Goal: Complete application form: Complete application form

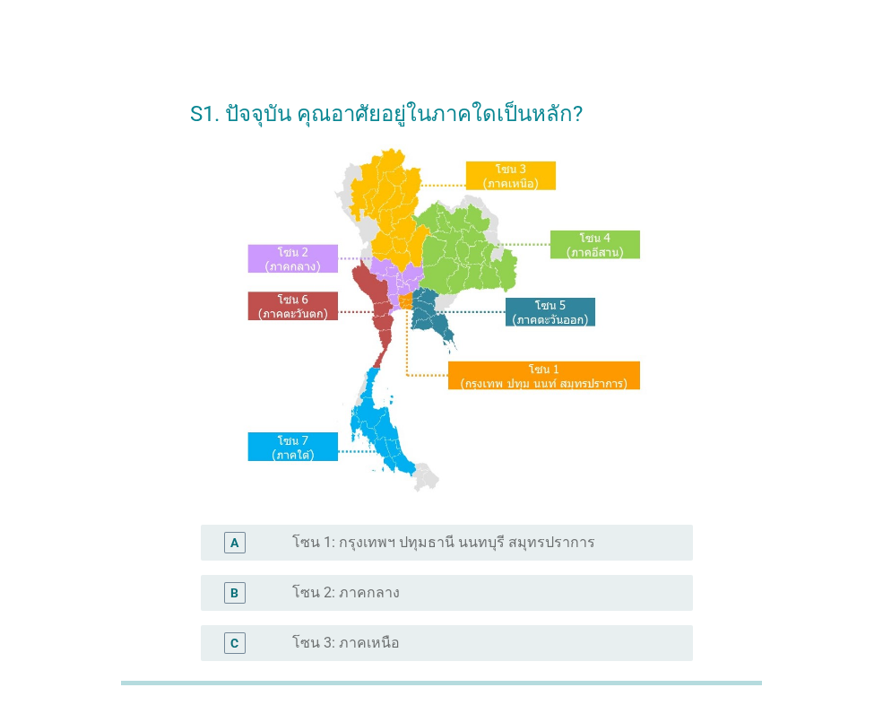
click at [314, 590] on label "โซน 2: ภาคกลาง" at bounding box center [346, 593] width 108 height 18
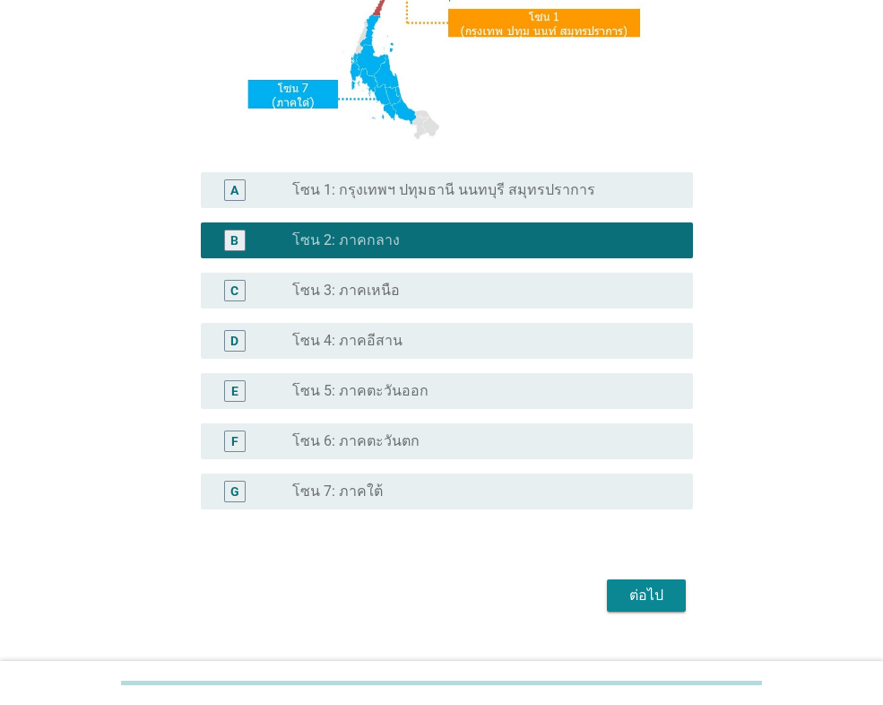
scroll to position [359, 0]
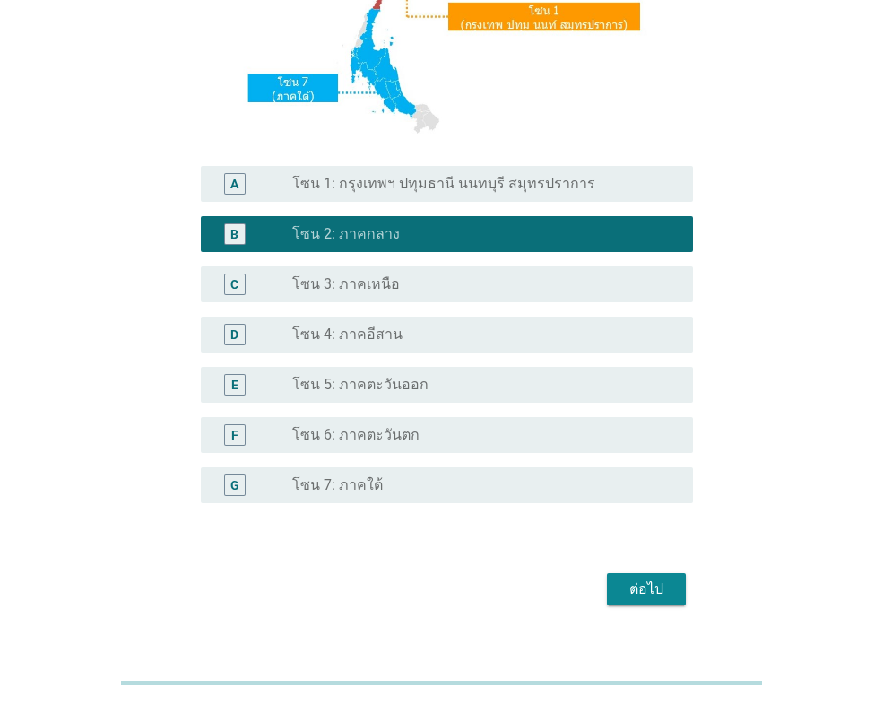
click at [407, 439] on label "โซน 6: ภาคตะวันตก" at bounding box center [355, 435] width 127 height 18
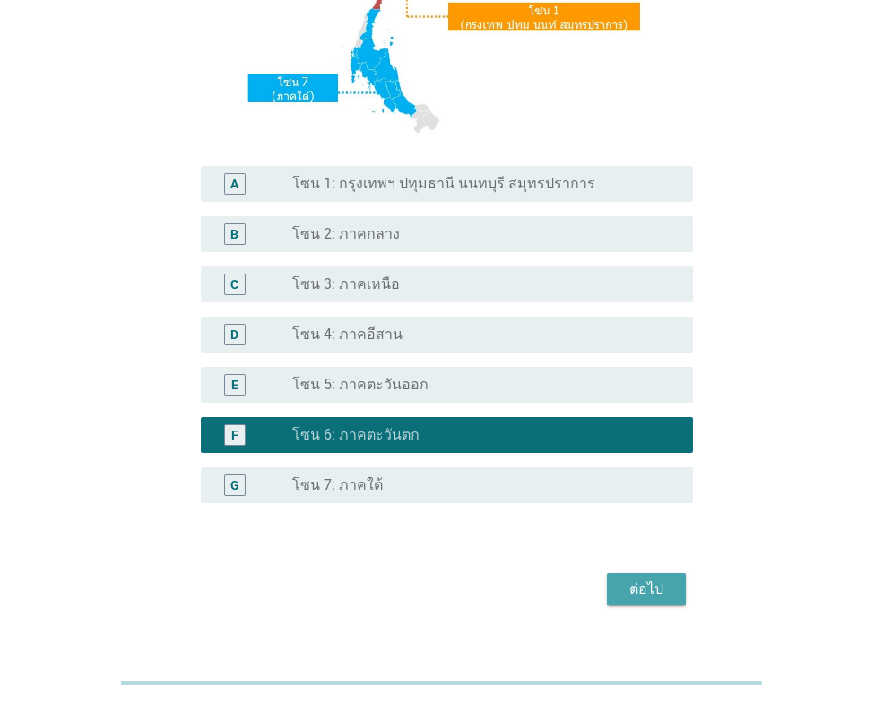
click at [639, 582] on div "ต่อไป" at bounding box center [647, 589] width 50 height 22
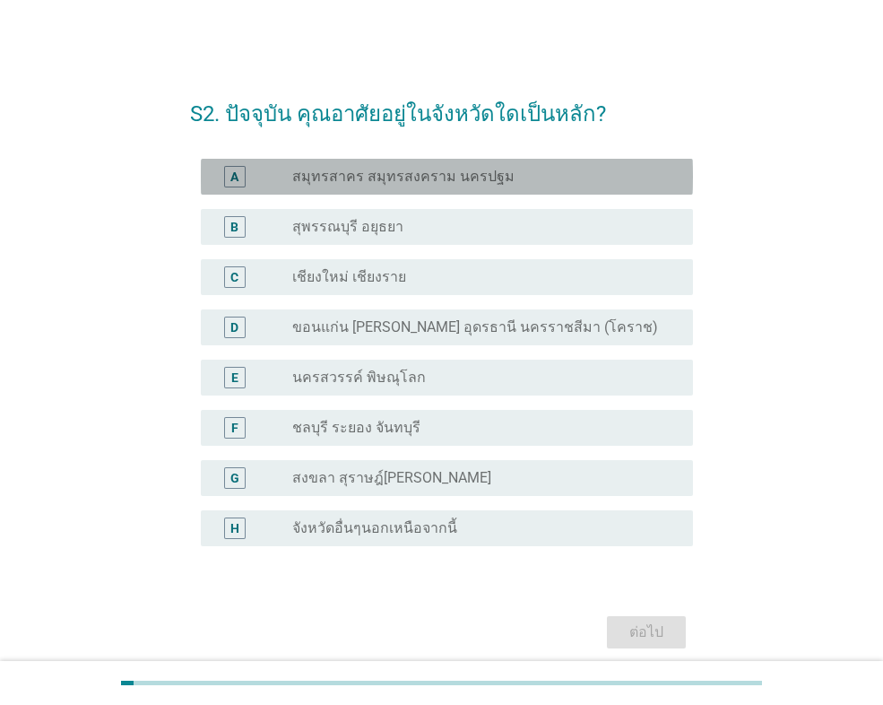
click at [396, 172] on label "สมุทรสาคร สมุทรสงคราม นครปฐม" at bounding box center [403, 177] width 222 height 18
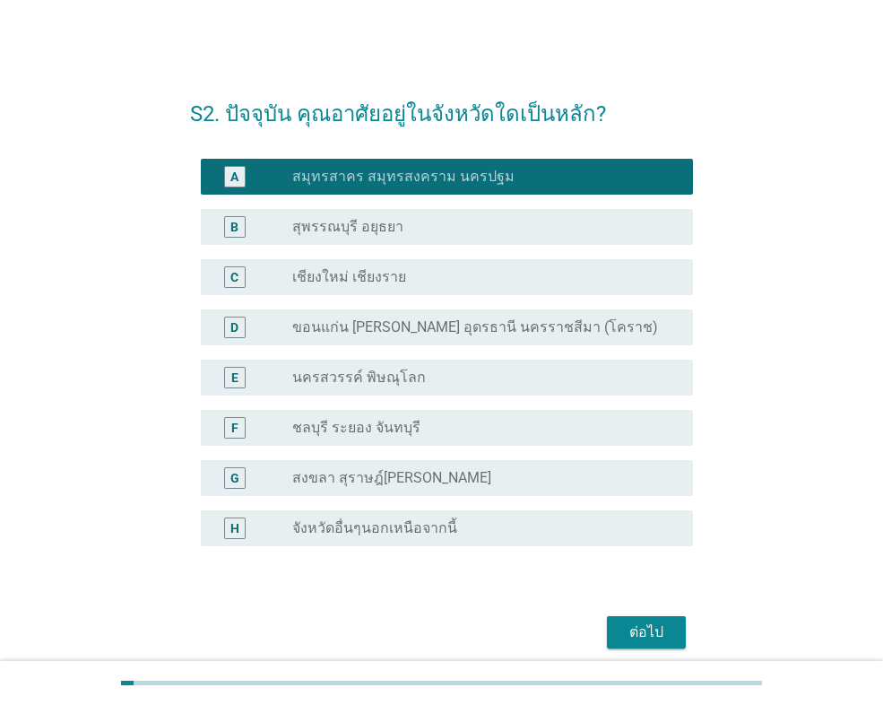
click at [646, 631] on div "ต่อไป" at bounding box center [647, 633] width 50 height 22
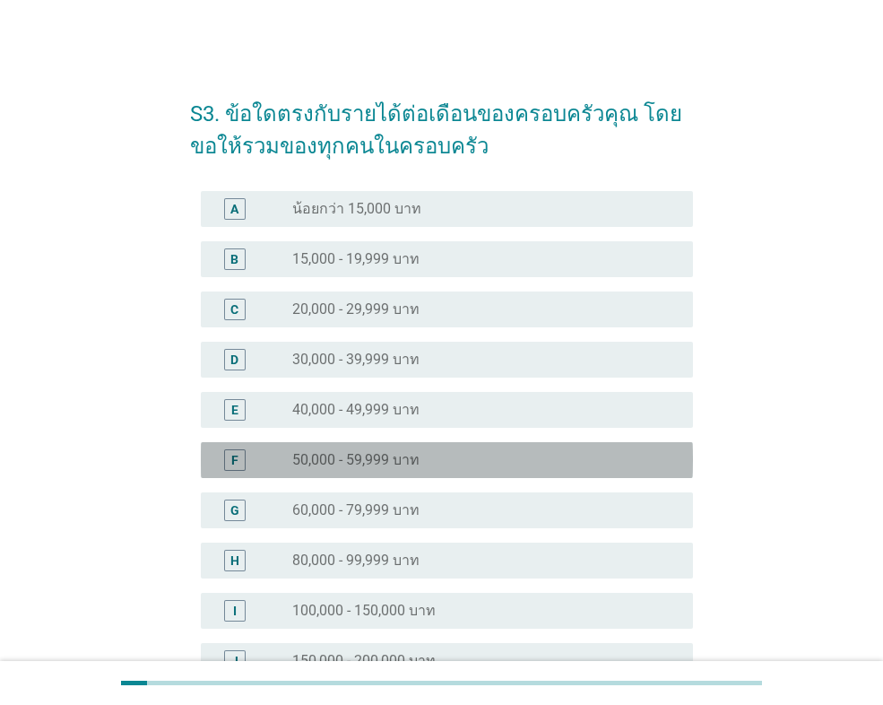
click at [409, 468] on label "50,000 - 59,999 บาท" at bounding box center [355, 460] width 127 height 18
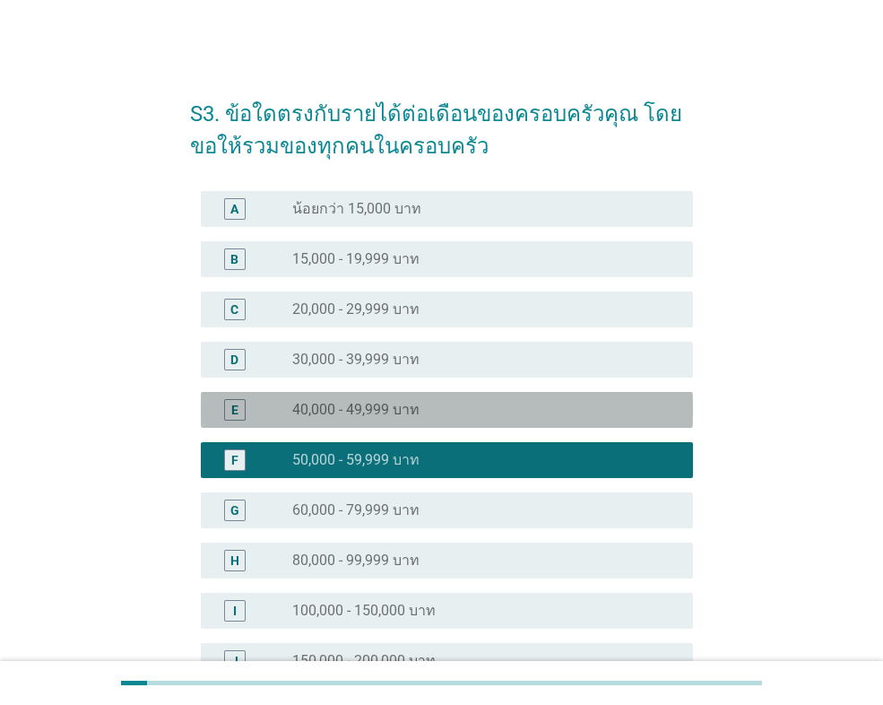
click at [442, 414] on div "radio_button_unchecked 40,000 - 49,999 บาท" at bounding box center [478, 410] width 372 height 18
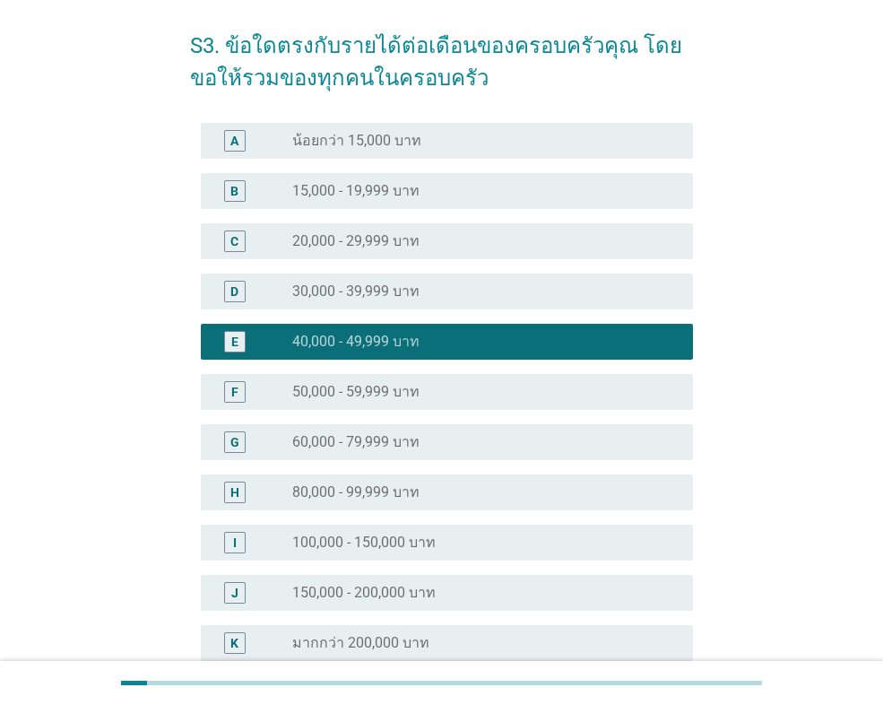
scroll to position [255, 0]
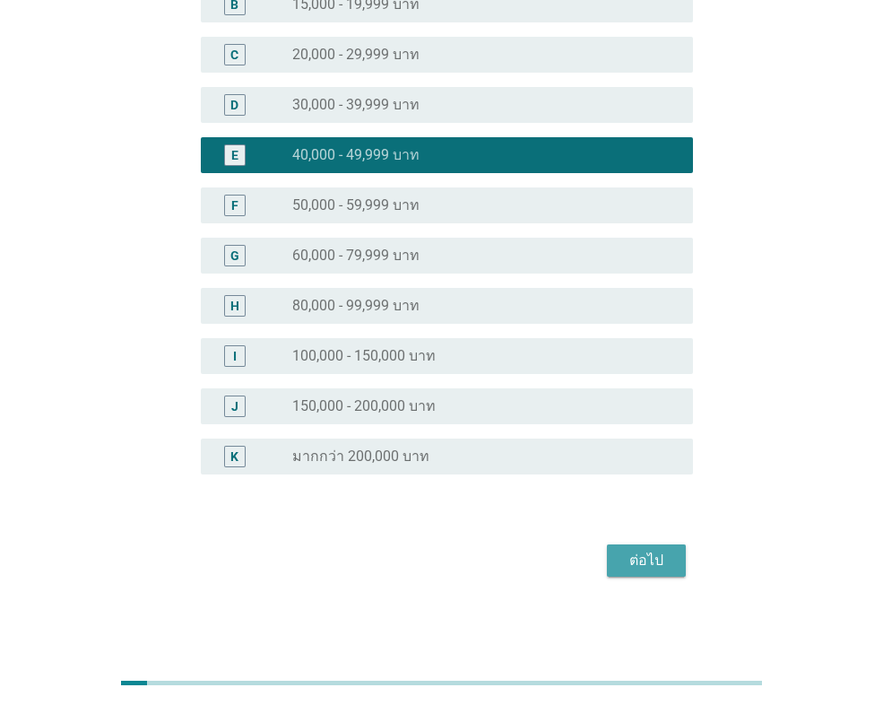
click at [641, 551] on div "ต่อไป" at bounding box center [647, 561] width 50 height 22
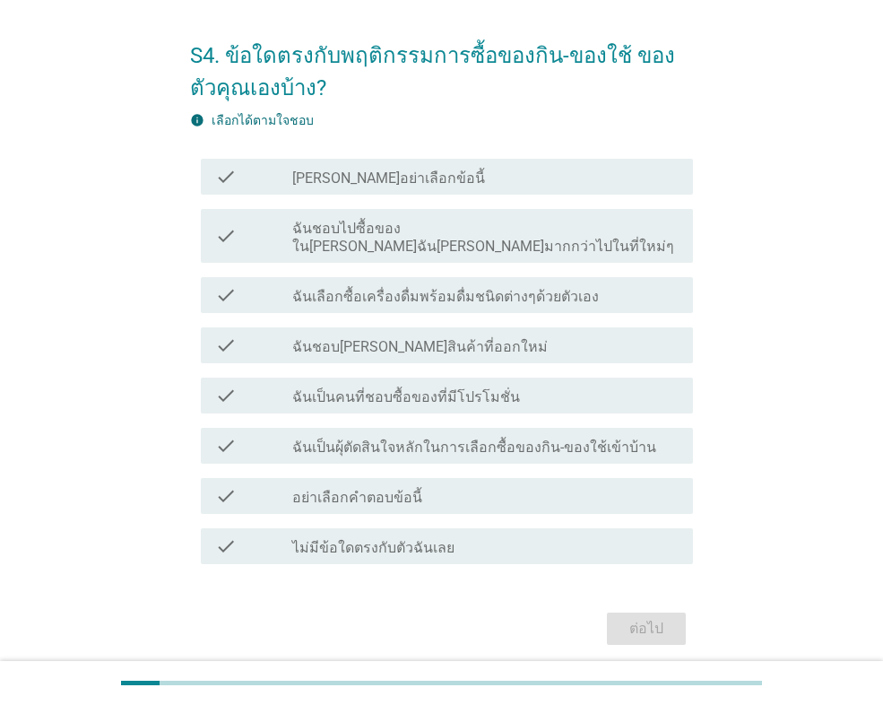
scroll to position [90, 0]
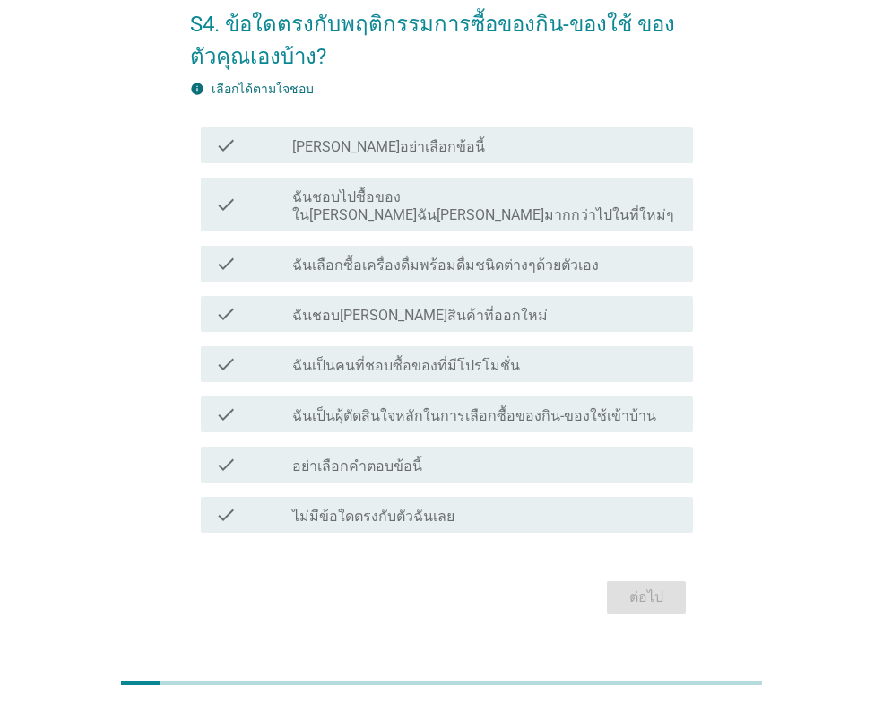
click at [433, 257] on label "ฉันเลือกซื้อเครื่องดื่มพร้อมดื่มชนิดต่างๆด้วยตัวเอง" at bounding box center [445, 266] width 307 height 18
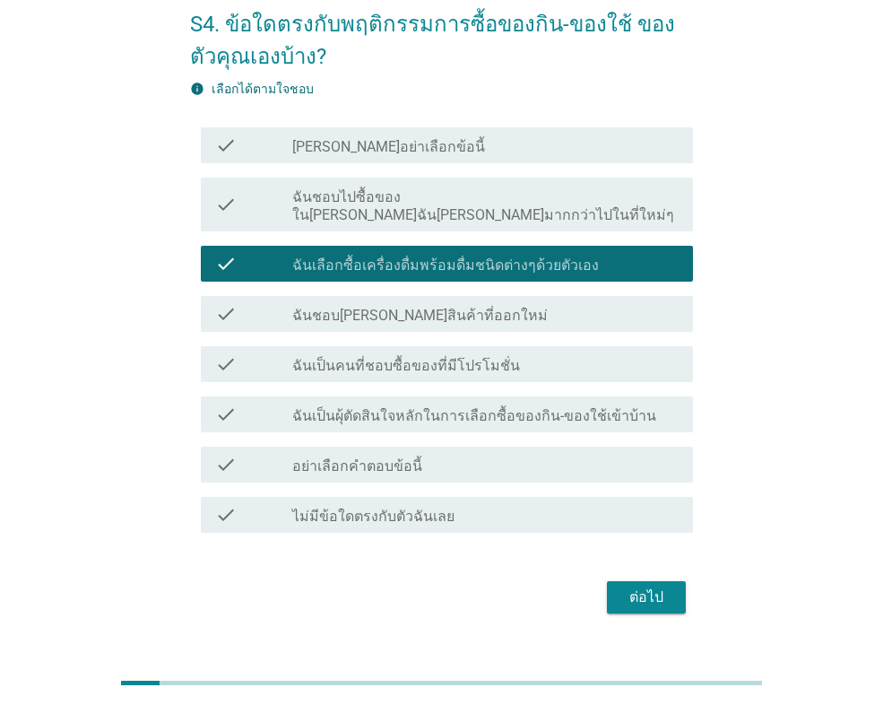
click at [358, 307] on label "ฉันชอบ[PERSON_NAME]สินค้าที่ออกใหม่" at bounding box center [420, 316] width 256 height 18
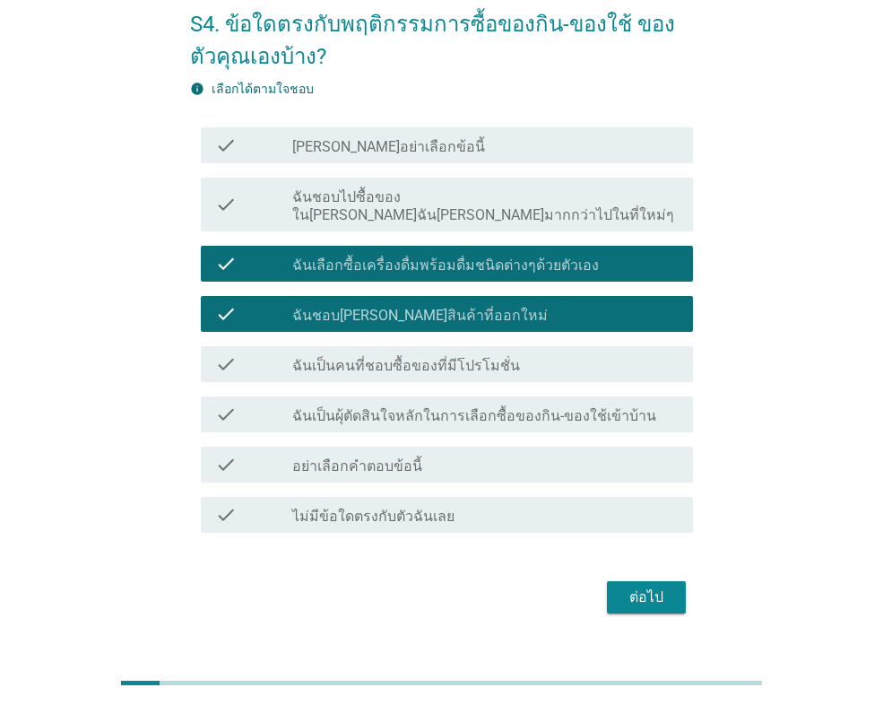
click at [378, 359] on div "check check_box_outline_blank ฉันเป็นคนที่ชอบซื้อของที่มีโปรโมชั่น" at bounding box center [447, 364] width 492 height 36
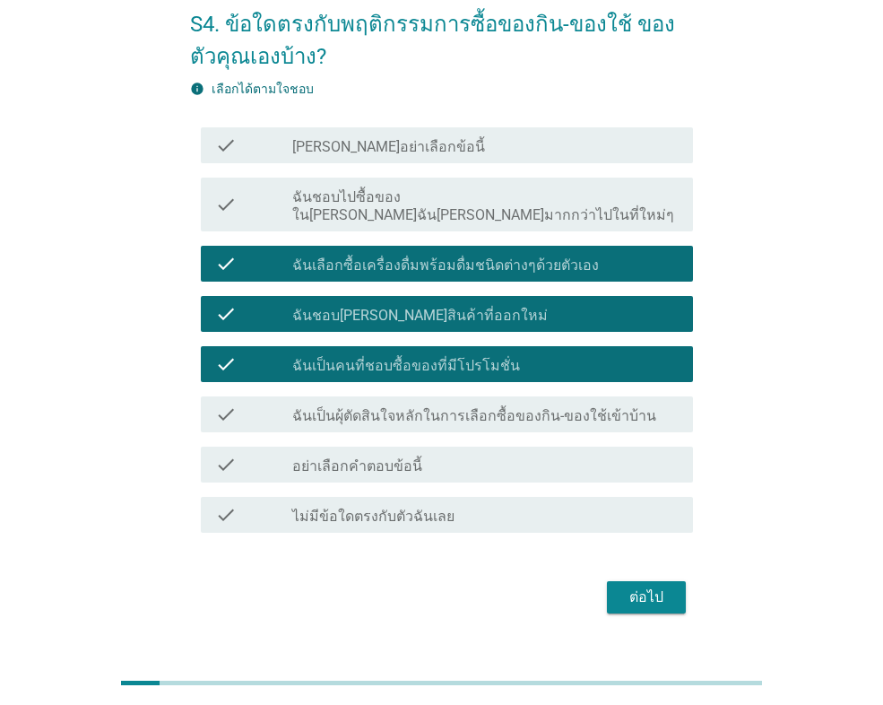
click at [401, 407] on label "ฉันเป็นผุ้ตัดสินใจหลักในการเลือกซื้อของกิน-ของใช้เข้าบ้าน" at bounding box center [474, 416] width 364 height 18
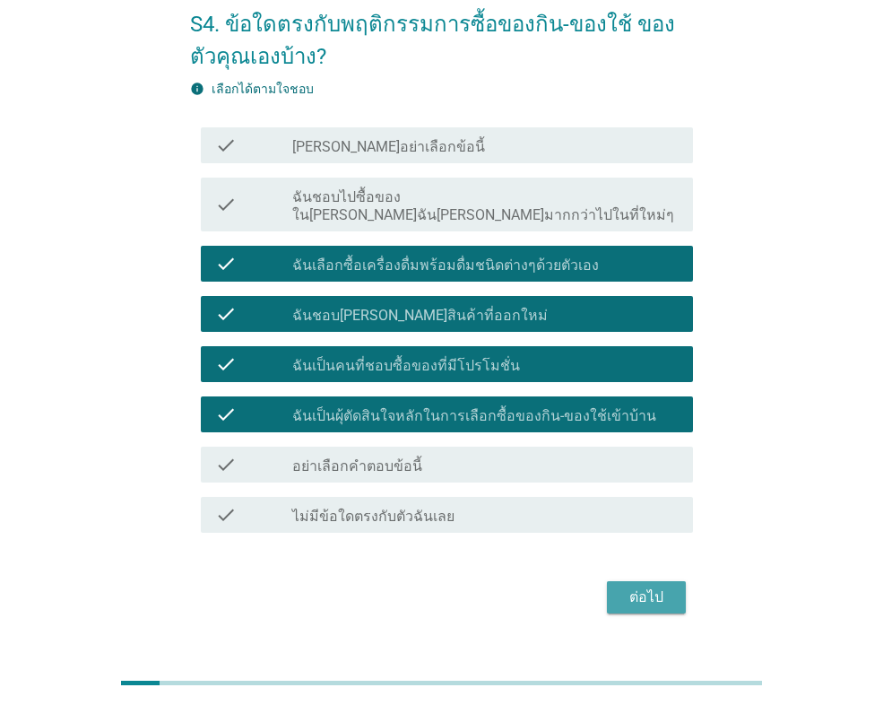
click at [631, 587] on div "ต่อไป" at bounding box center [647, 598] width 50 height 22
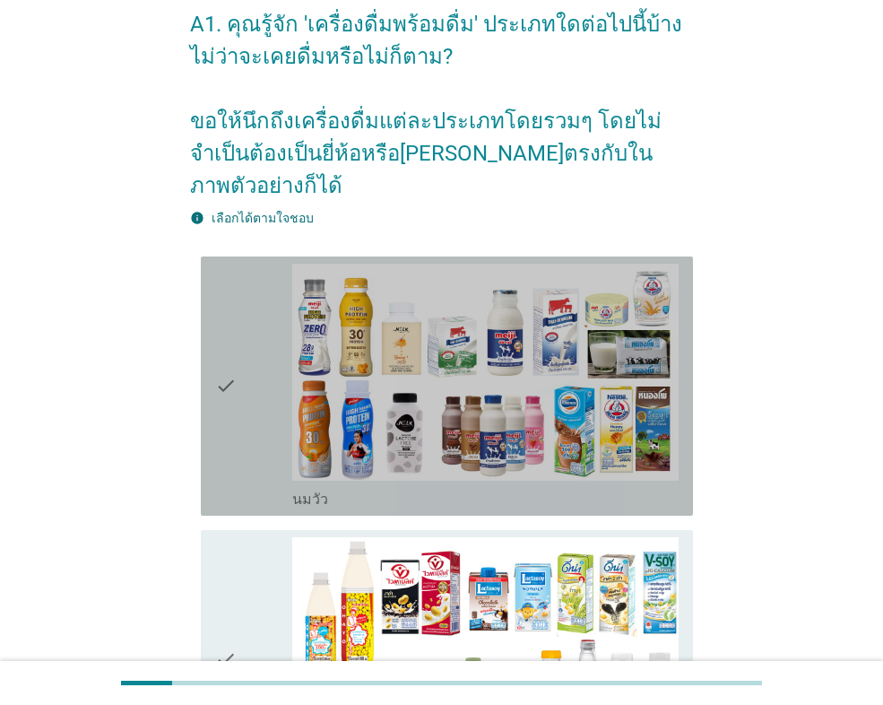
click at [226, 376] on icon "check" at bounding box center [226, 386] width 22 height 245
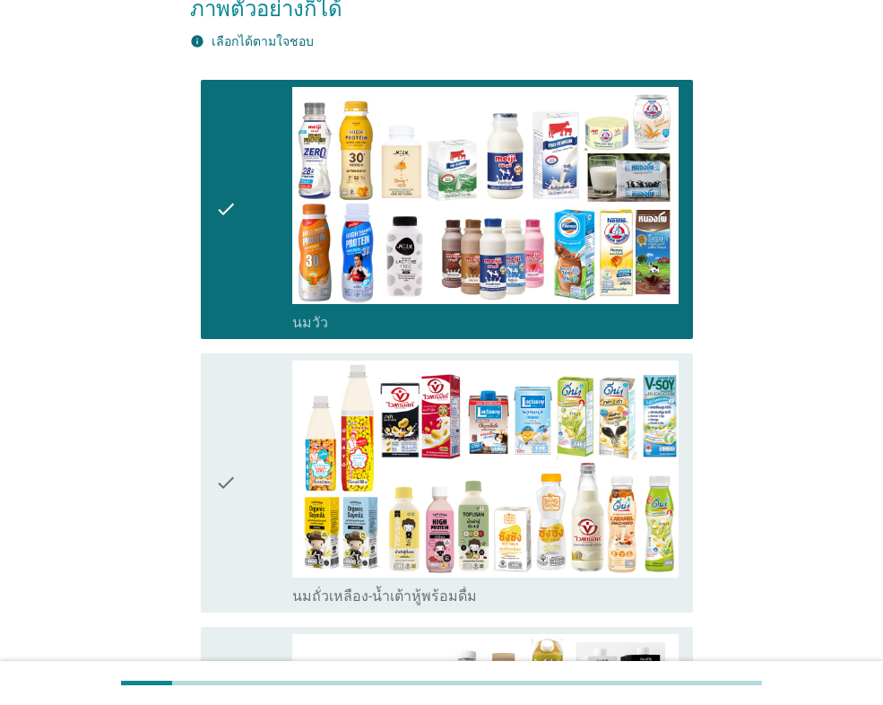
scroll to position [359, 0]
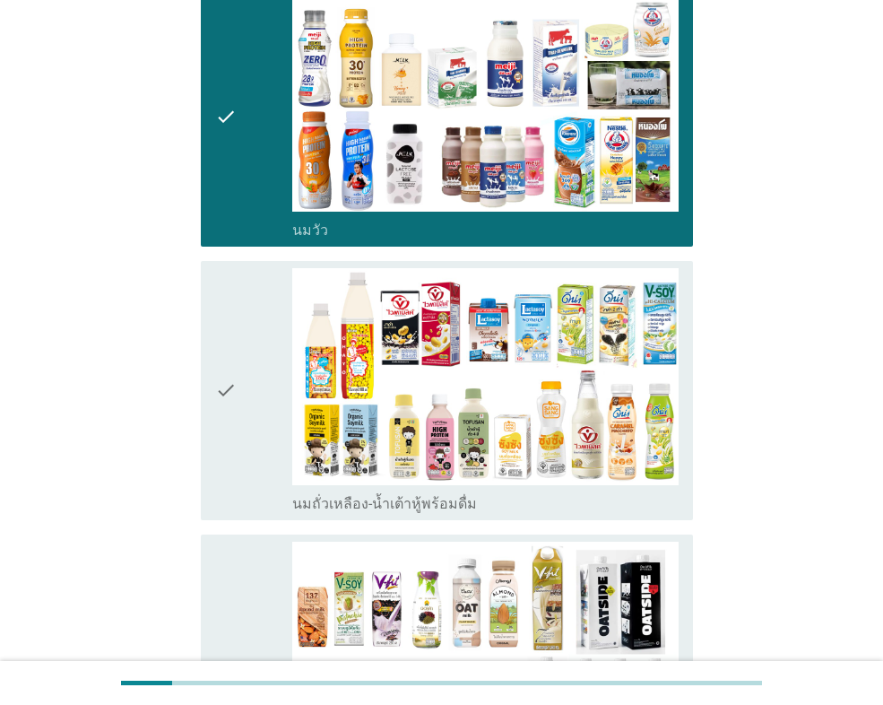
click at [235, 391] on icon "check" at bounding box center [226, 390] width 22 height 245
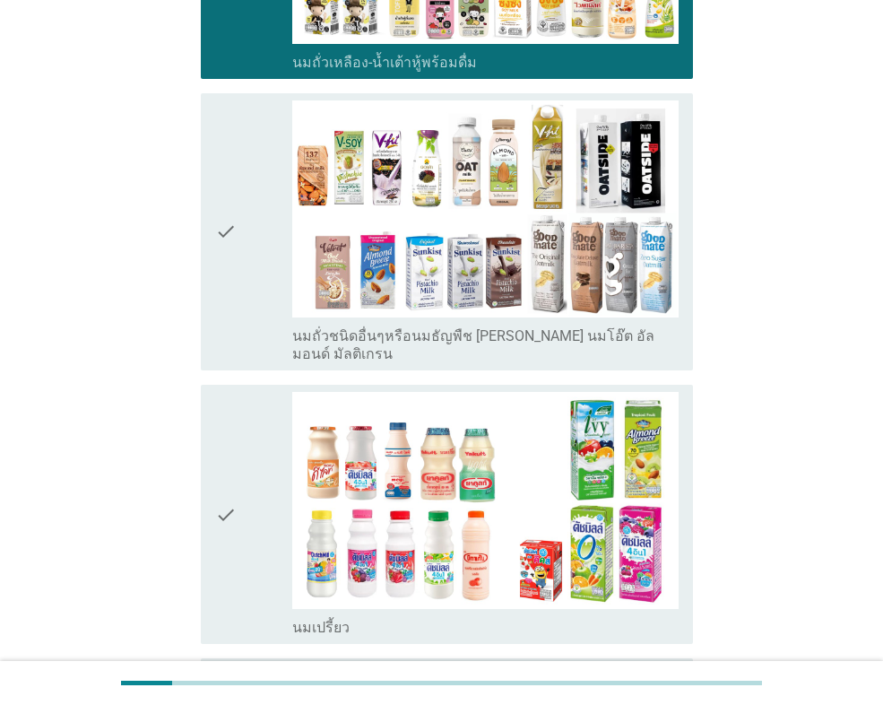
scroll to position [807, 0]
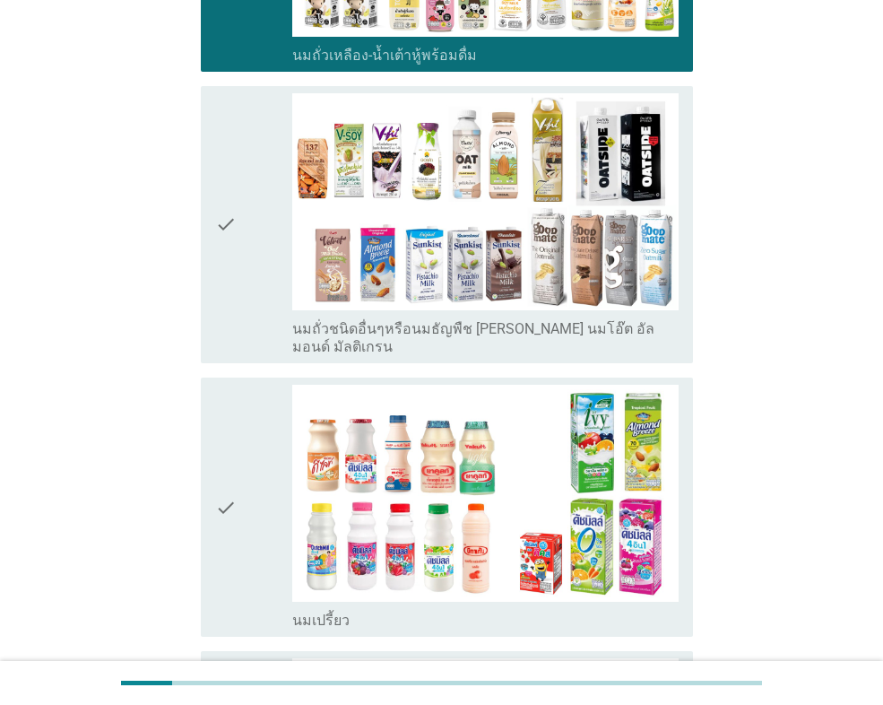
click at [234, 394] on icon "check" at bounding box center [226, 507] width 22 height 245
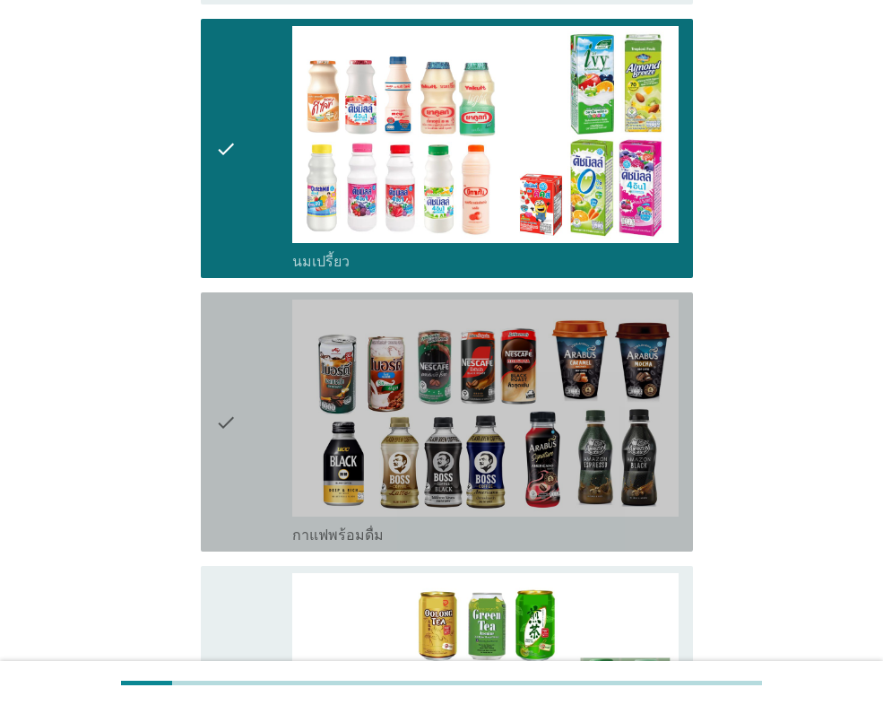
click at [234, 396] on icon "check" at bounding box center [226, 422] width 22 height 245
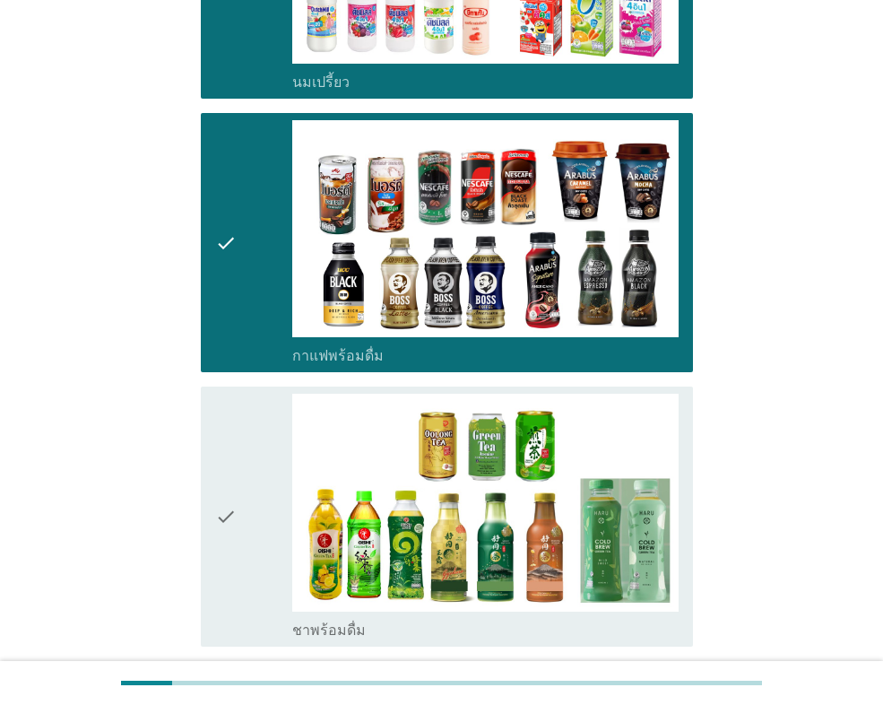
scroll to position [1525, 0]
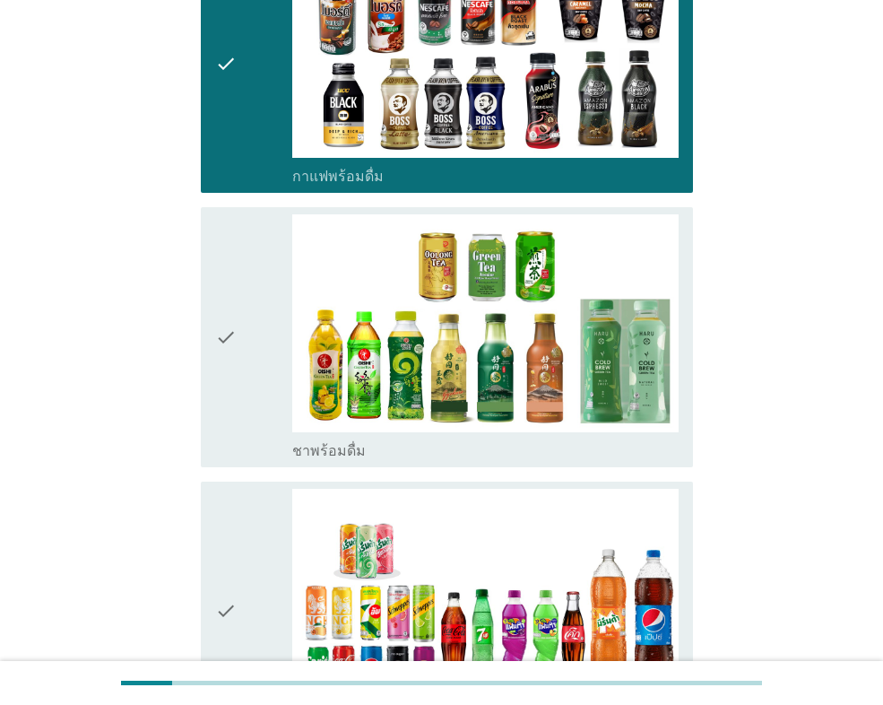
click at [240, 355] on div "check" at bounding box center [253, 336] width 77 height 245
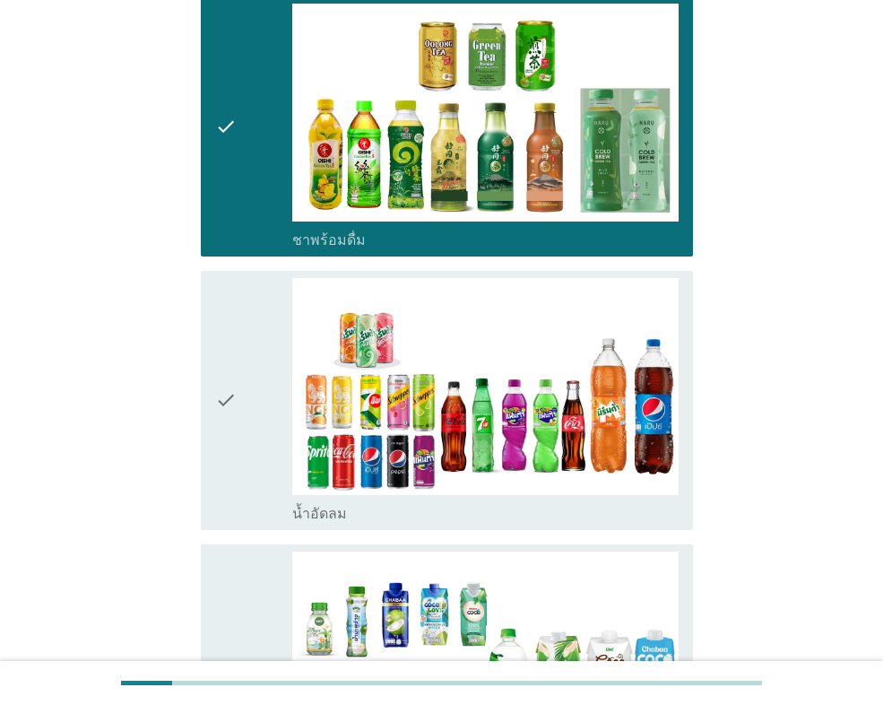
scroll to position [1794, 0]
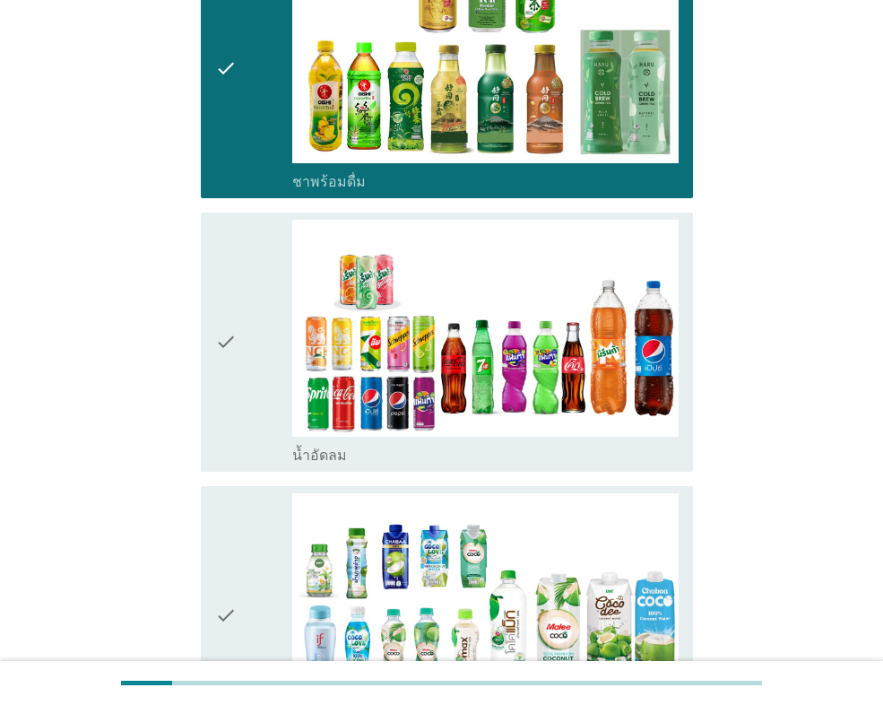
click at [243, 370] on div "check" at bounding box center [253, 342] width 77 height 245
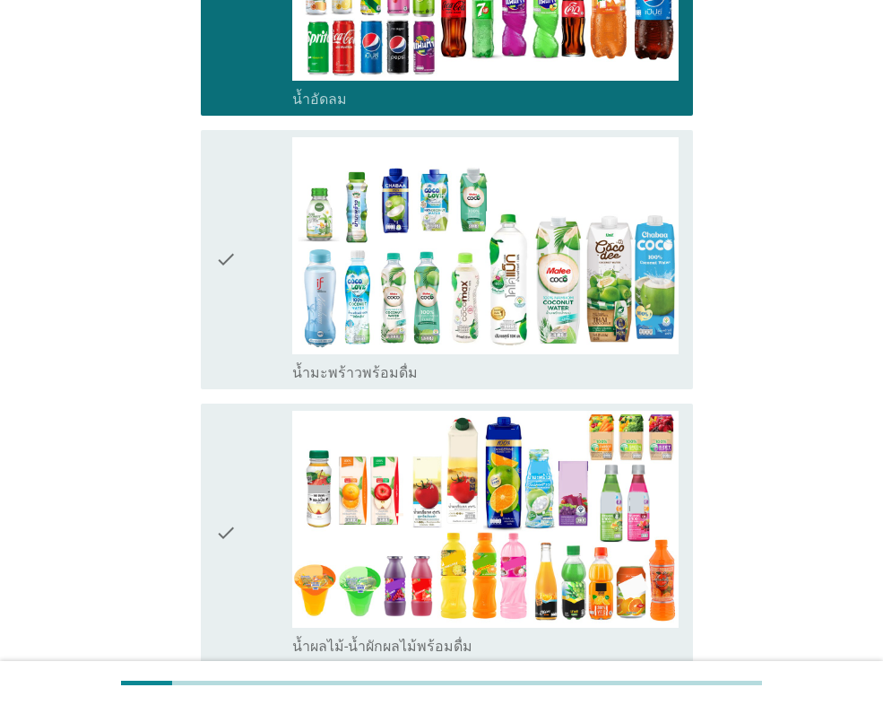
scroll to position [2152, 0]
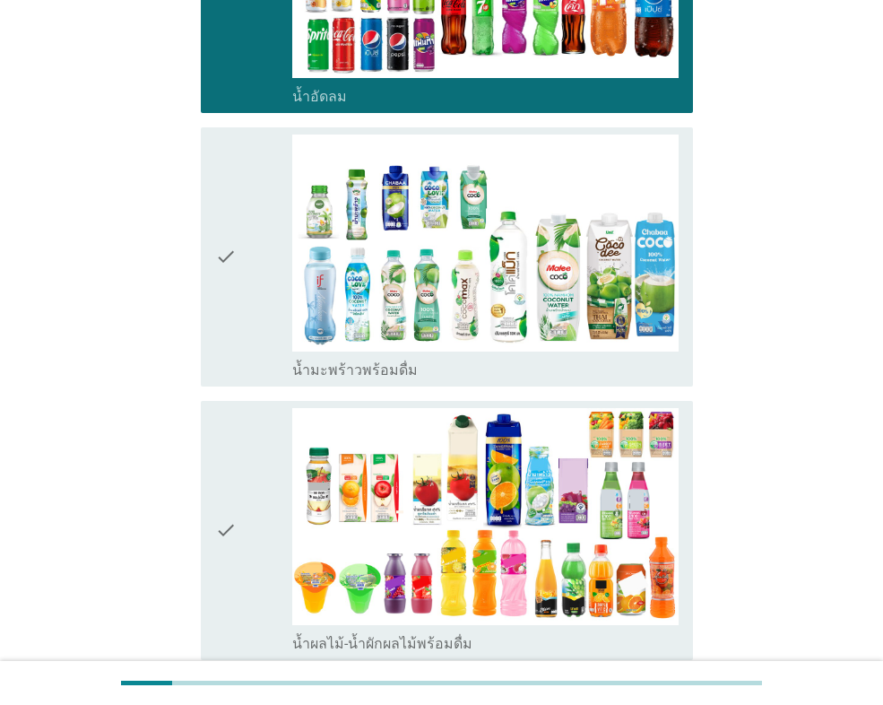
click at [225, 304] on icon "check" at bounding box center [226, 257] width 22 height 245
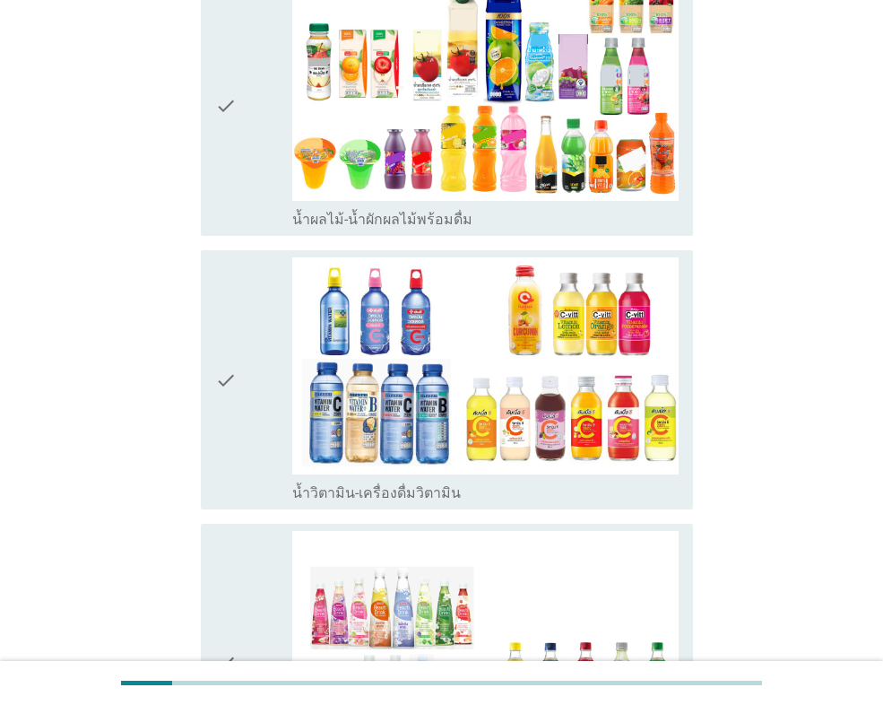
scroll to position [2601, 0]
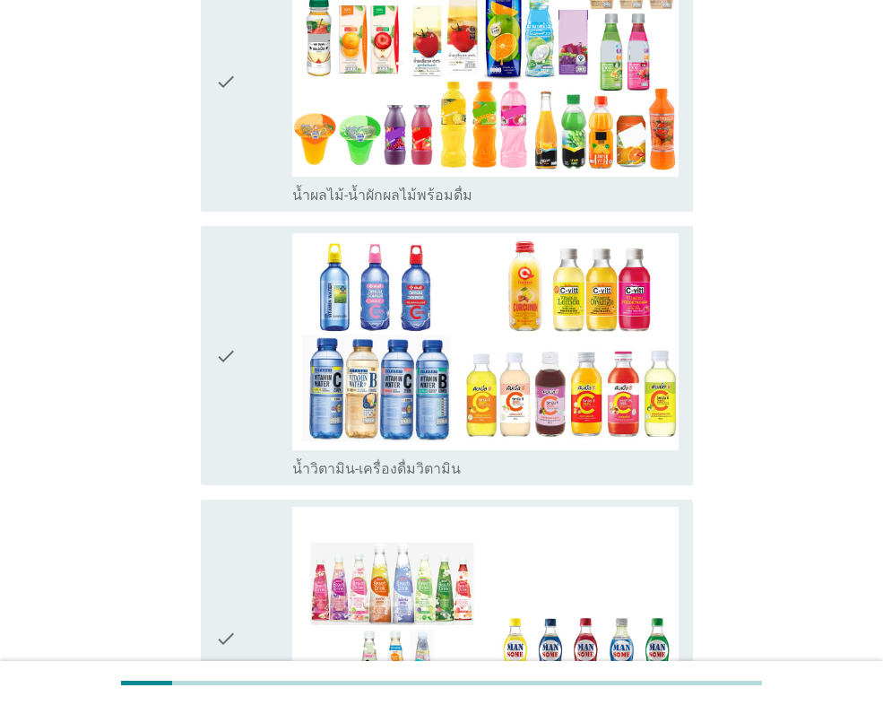
click at [222, 373] on icon "check" at bounding box center [226, 355] width 22 height 245
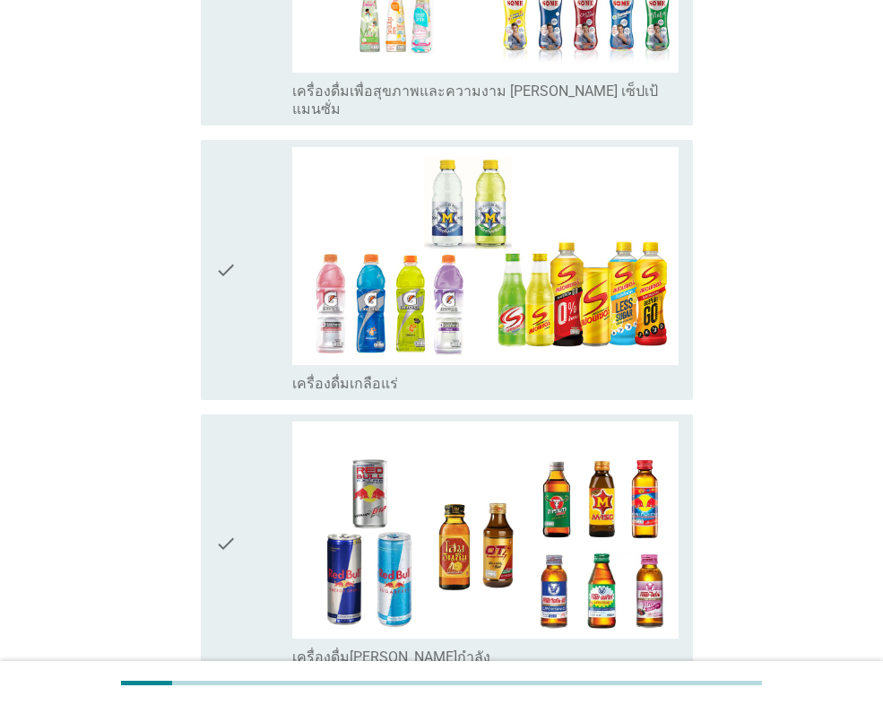
scroll to position [3318, 0]
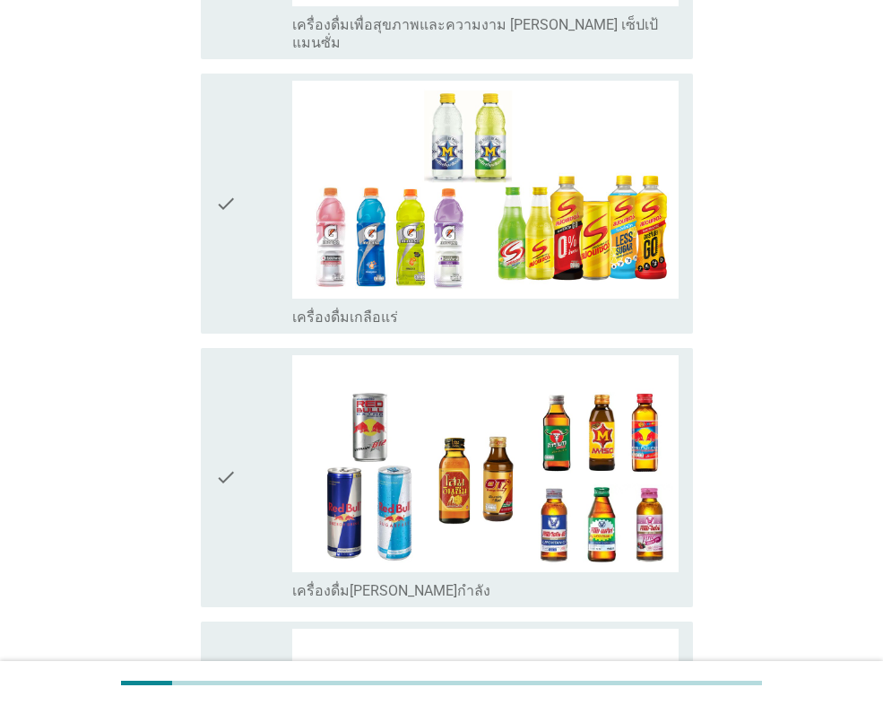
click at [262, 379] on div "check" at bounding box center [253, 477] width 77 height 245
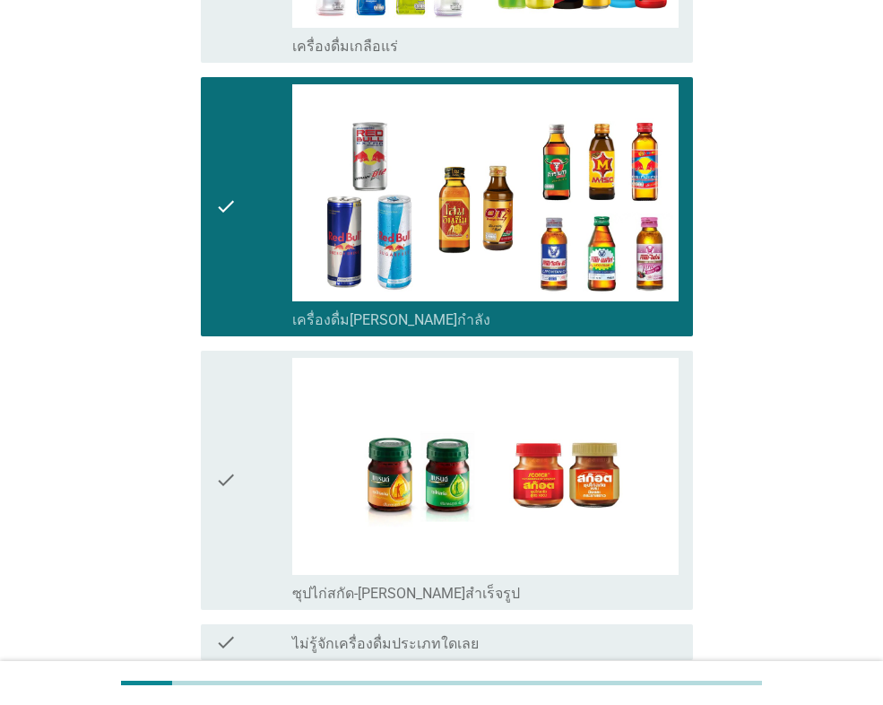
scroll to position [3685, 0]
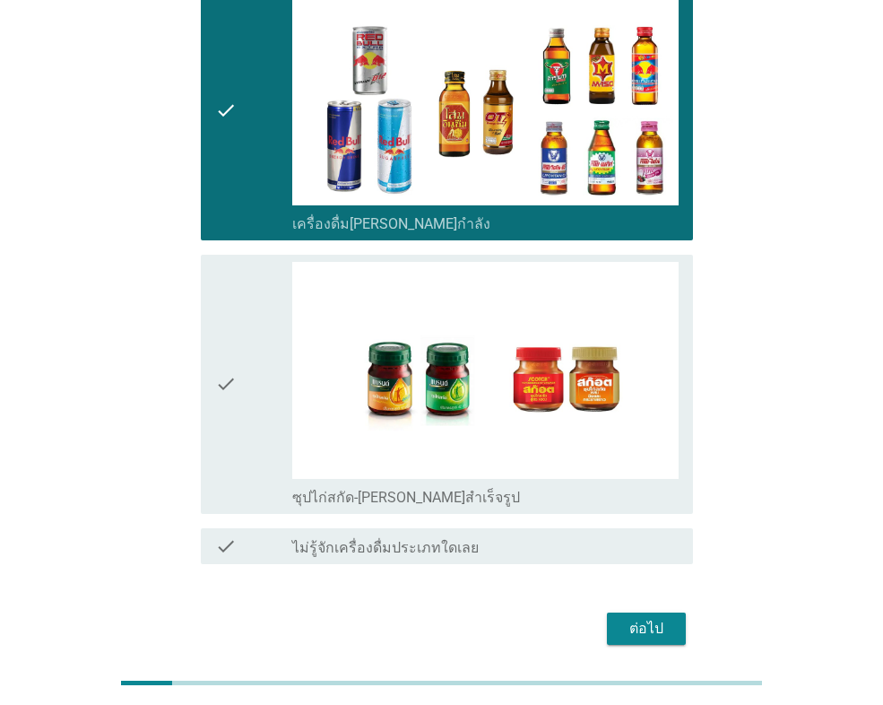
click at [246, 364] on div "check" at bounding box center [253, 384] width 77 height 245
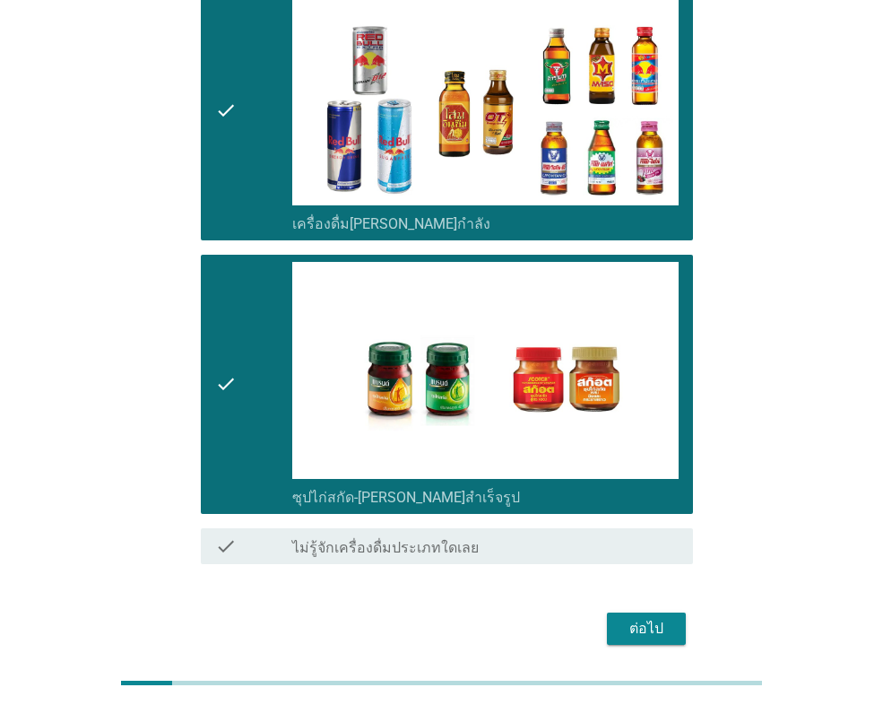
click at [642, 618] on div "ต่อไป" at bounding box center [647, 629] width 50 height 22
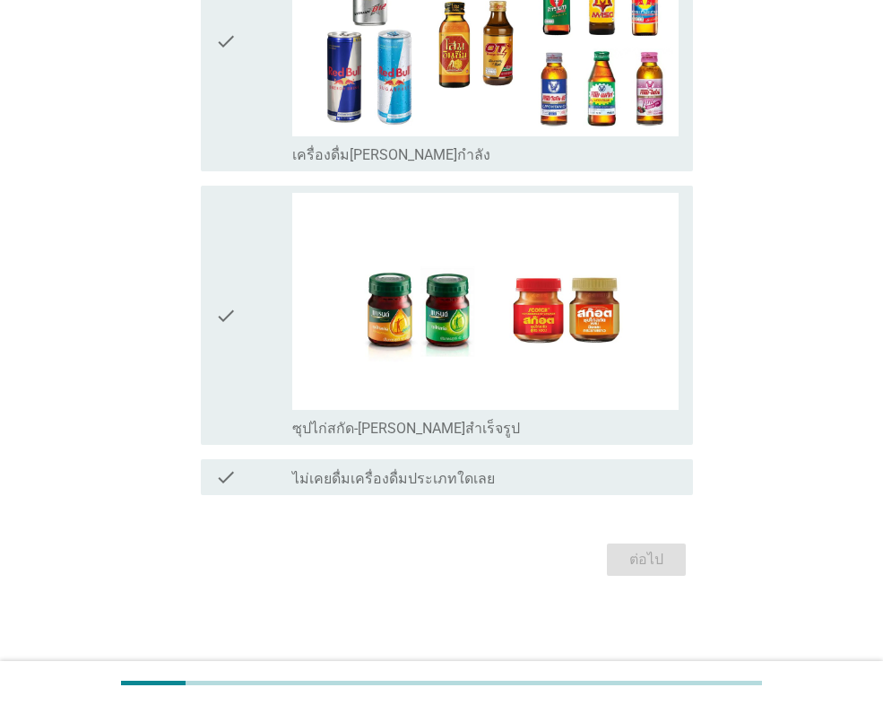
scroll to position [0, 0]
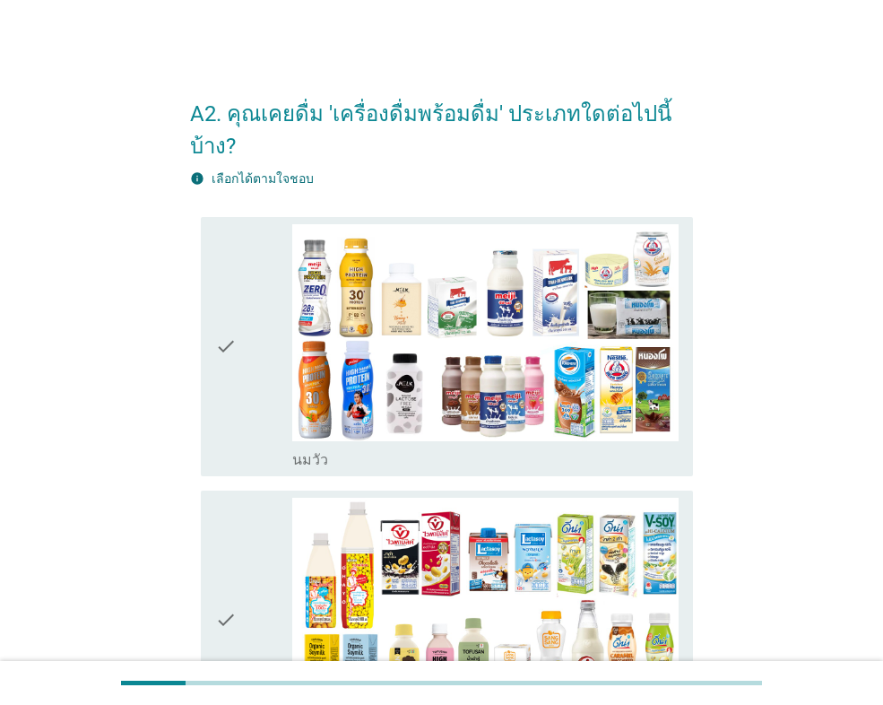
click at [237, 367] on icon "check" at bounding box center [226, 346] width 22 height 245
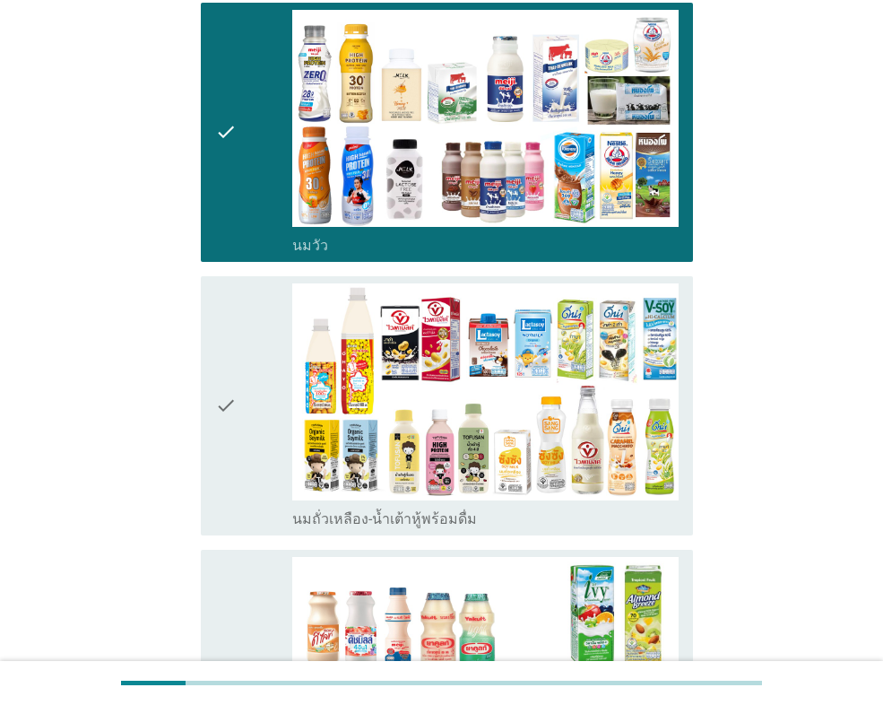
scroll to position [269, 0]
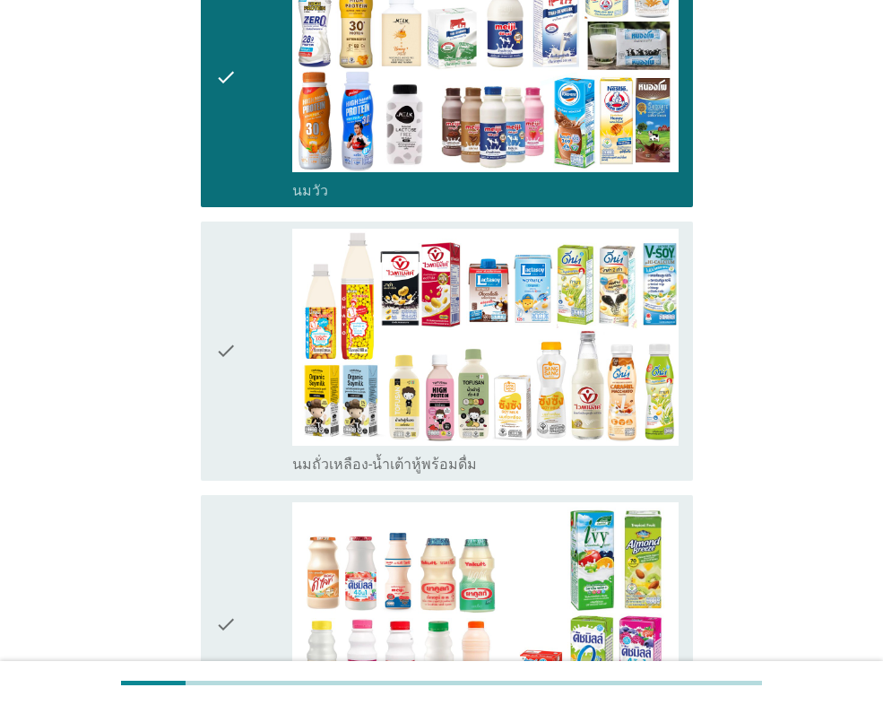
click at [221, 391] on icon "check" at bounding box center [226, 351] width 22 height 245
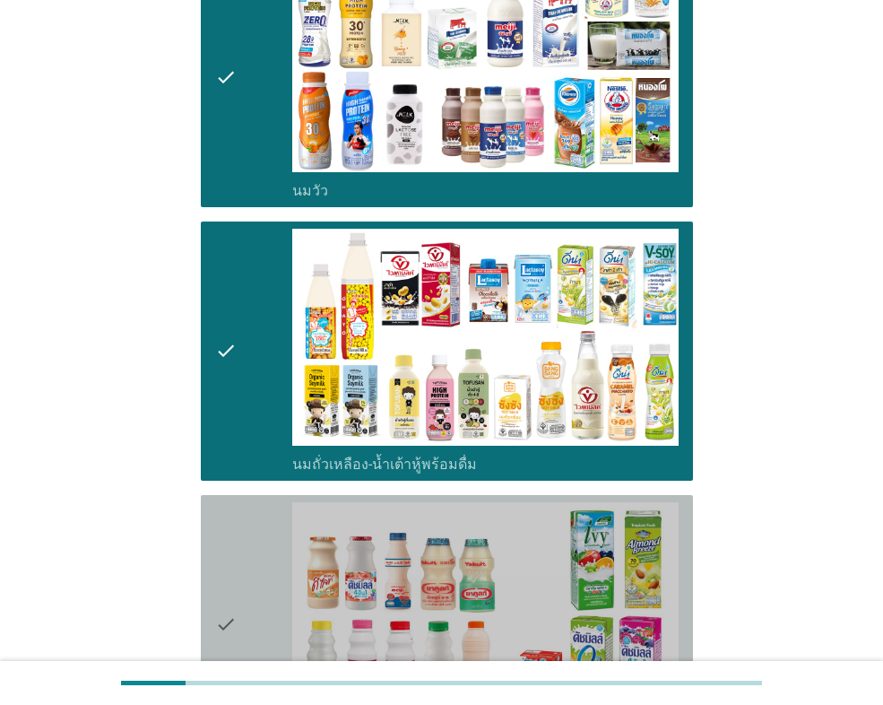
click at [248, 514] on div "check" at bounding box center [253, 624] width 77 height 245
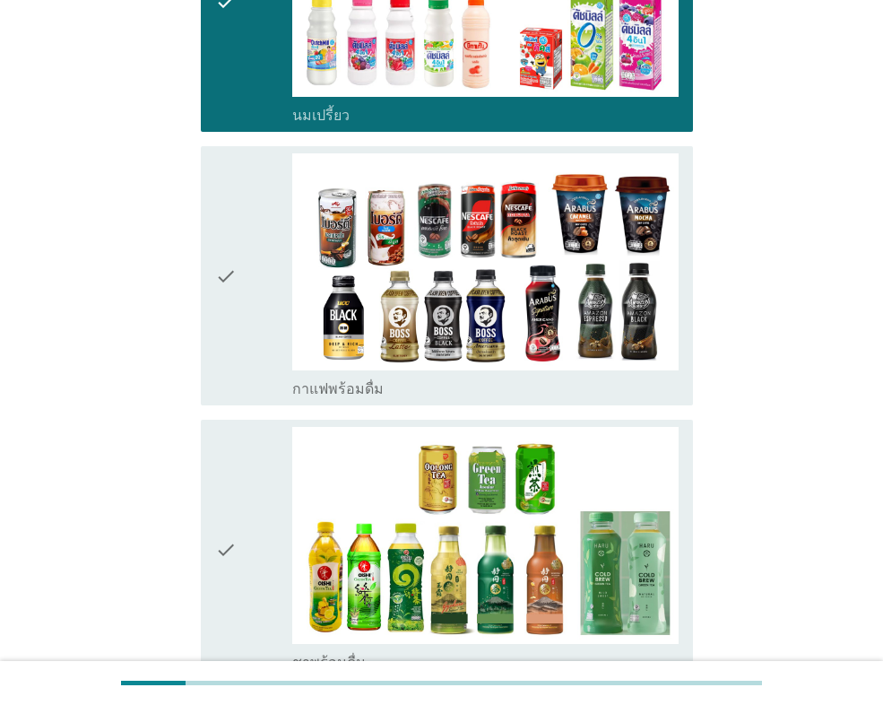
scroll to position [897, 0]
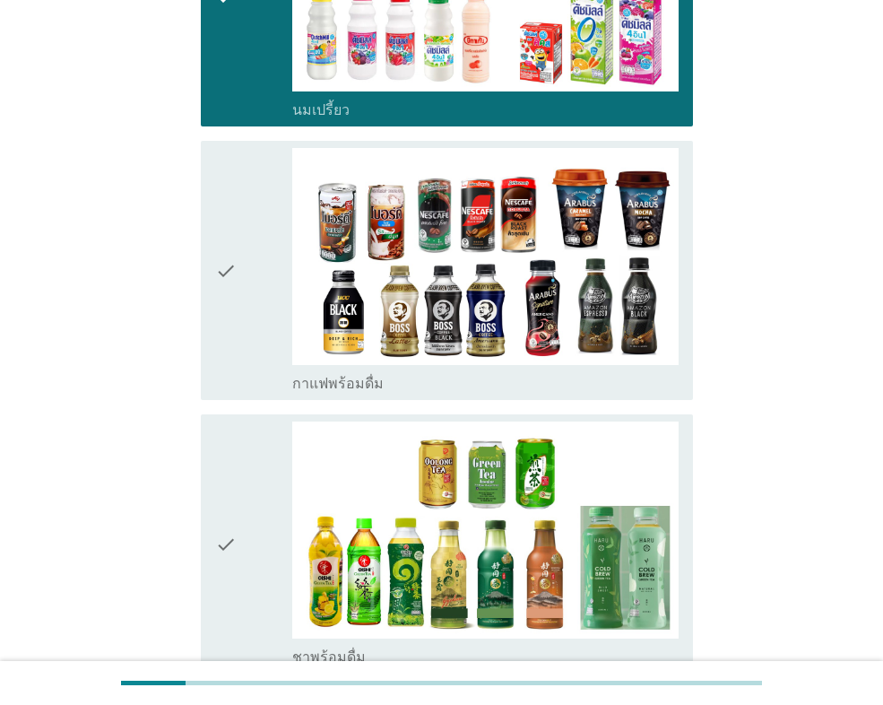
click at [230, 299] on icon "check" at bounding box center [226, 270] width 22 height 245
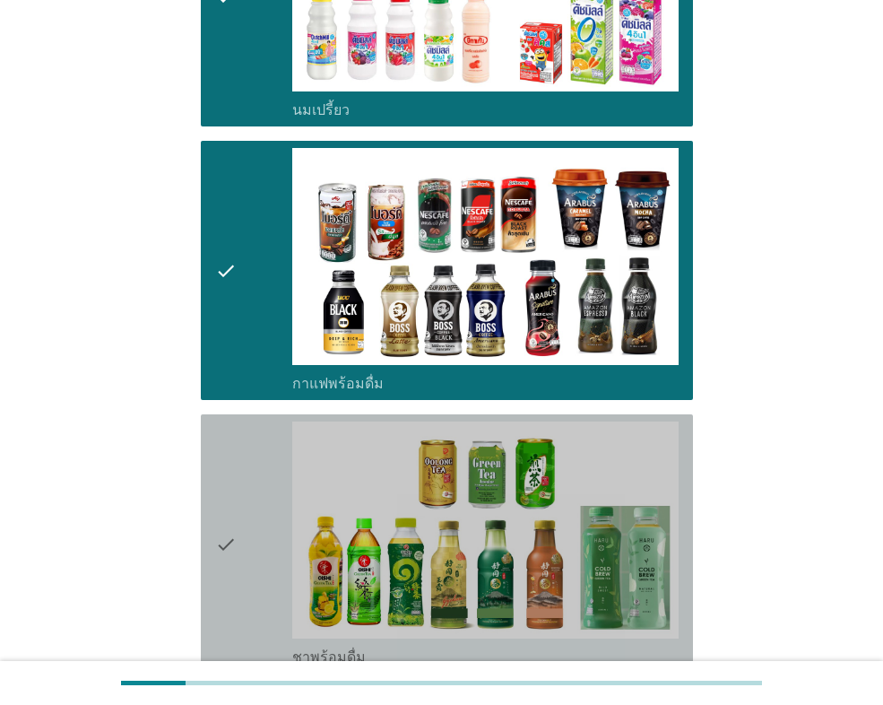
drag, startPoint x: 216, startPoint y: 521, endPoint x: 221, endPoint y: 509, distance: 13.3
click at [216, 520] on icon "check" at bounding box center [226, 544] width 22 height 245
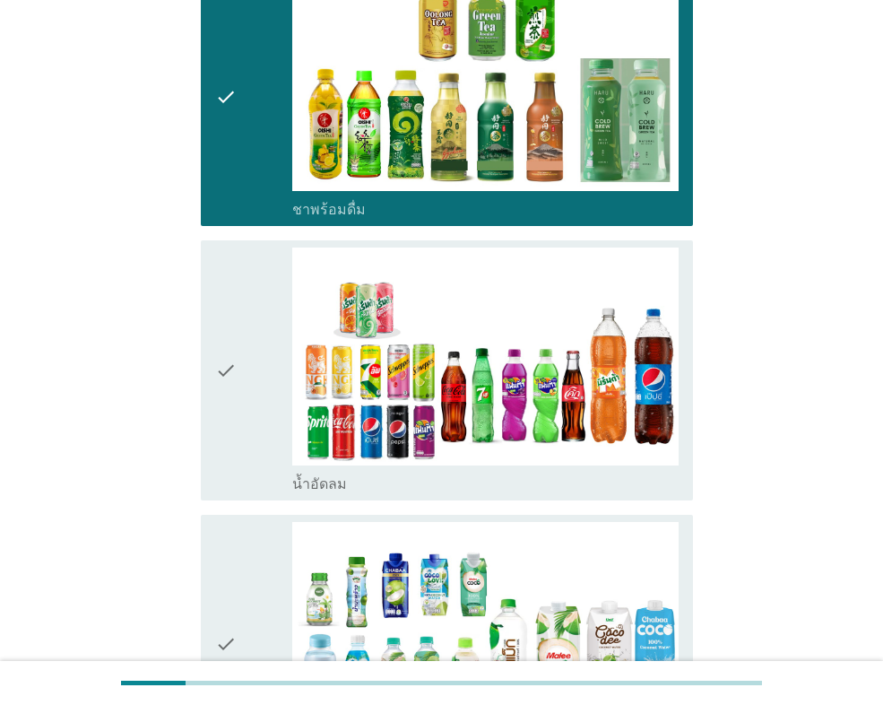
scroll to position [1345, 0]
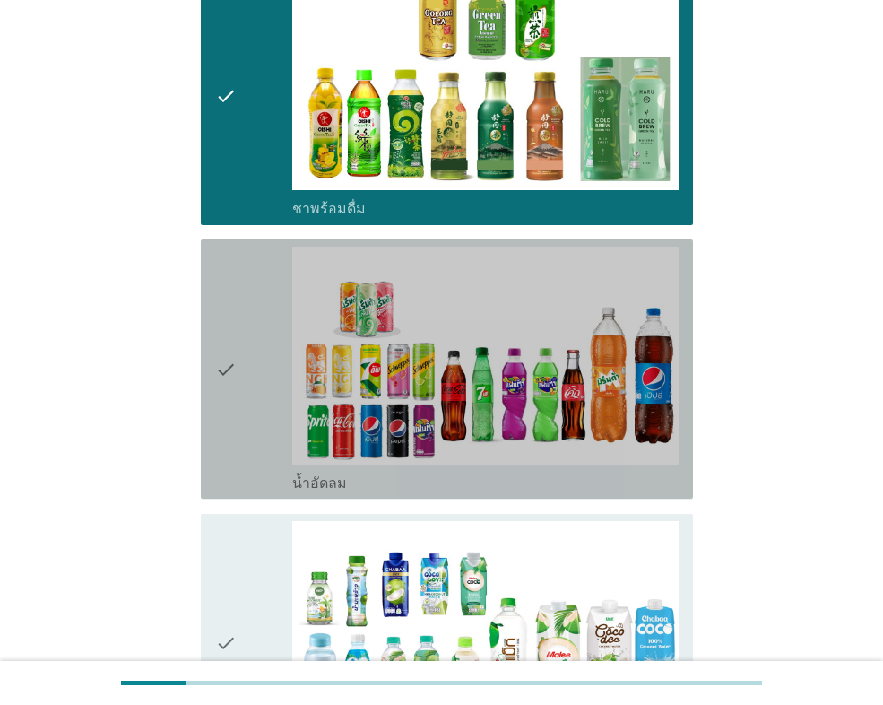
click at [244, 398] on div "check" at bounding box center [253, 369] width 77 height 245
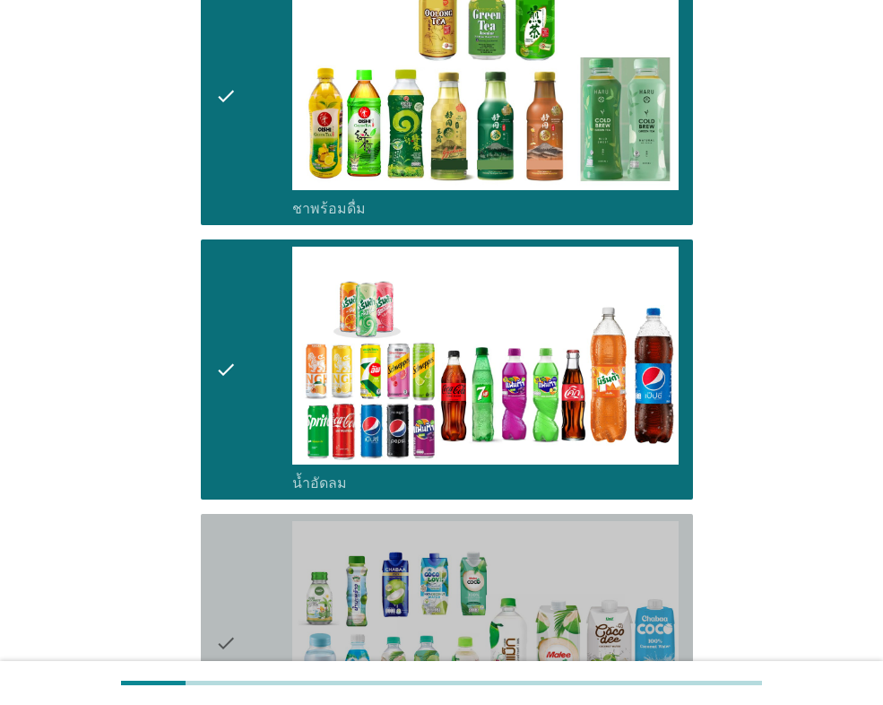
click at [222, 521] on icon "check" at bounding box center [226, 643] width 22 height 245
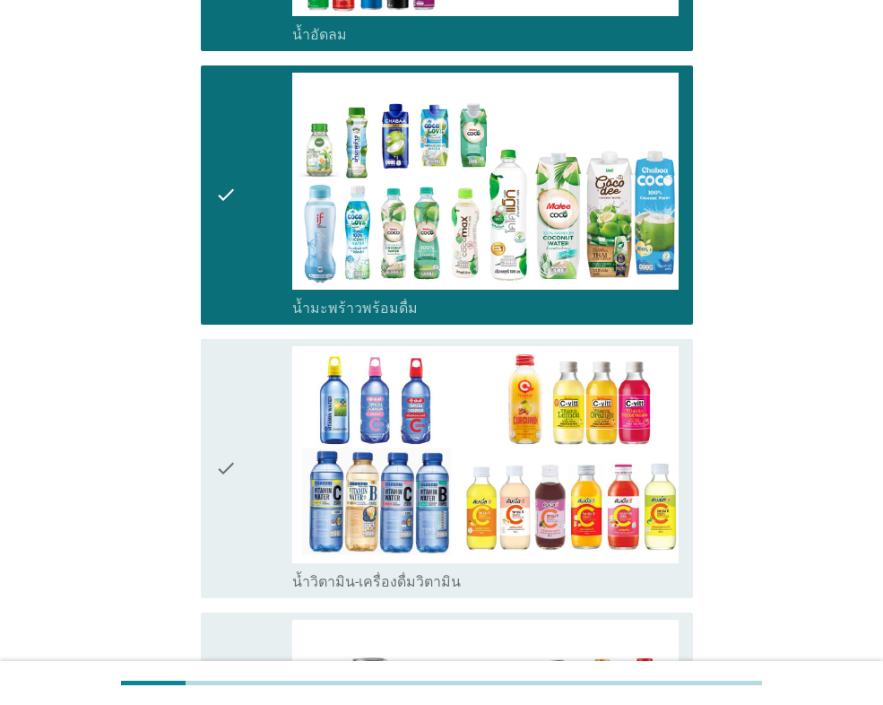
click at [242, 477] on div "check" at bounding box center [253, 468] width 77 height 245
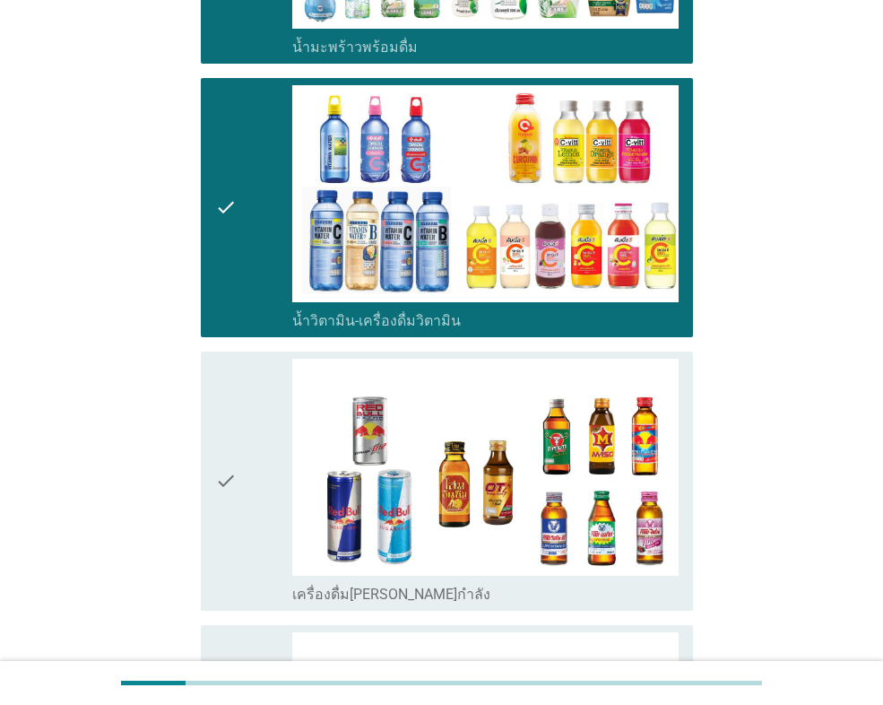
scroll to position [2063, 0]
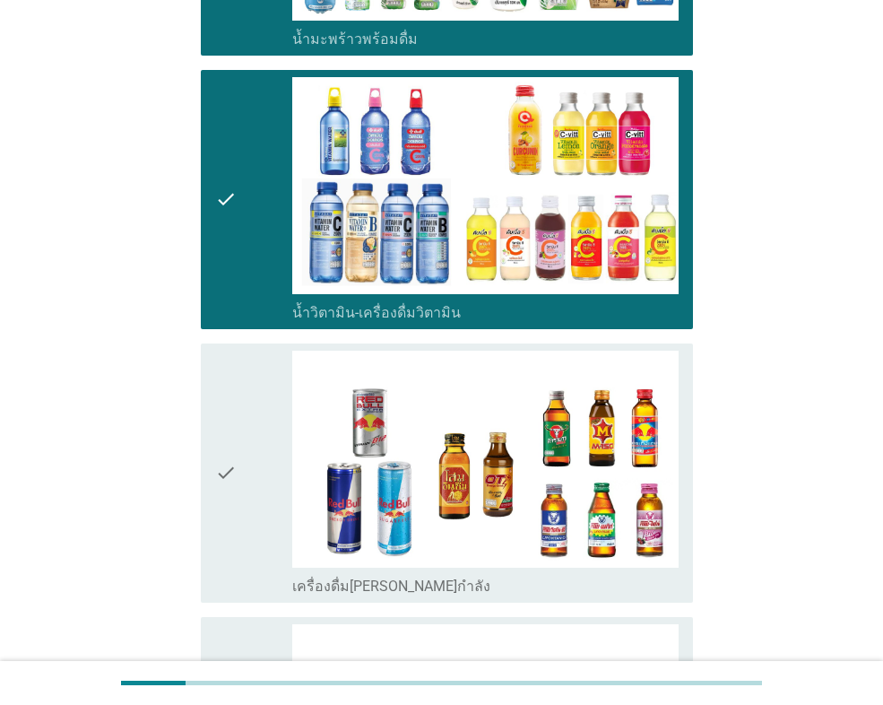
click at [248, 461] on div "check" at bounding box center [253, 473] width 77 height 245
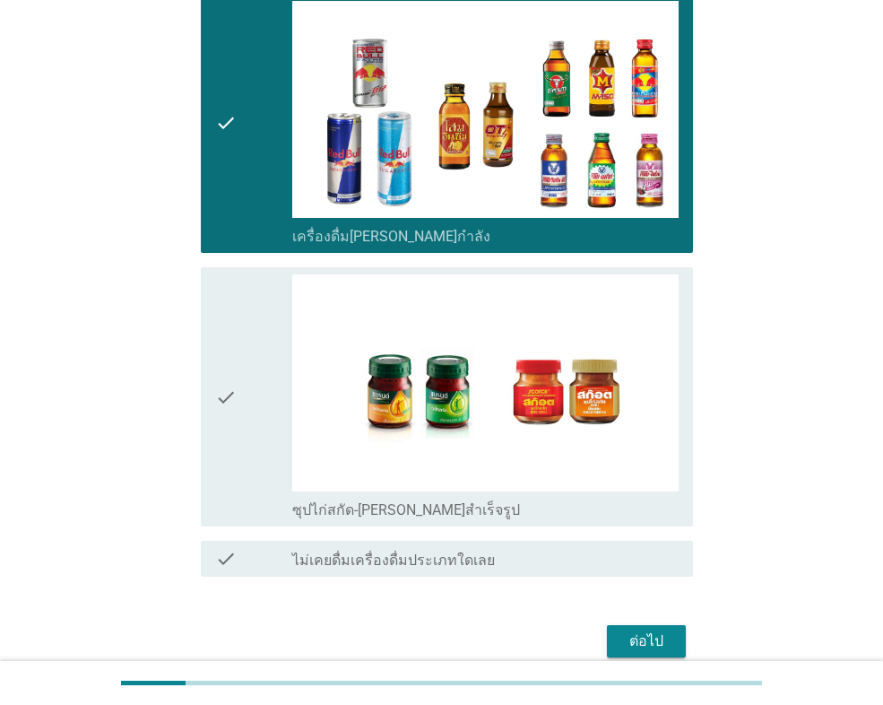
scroll to position [2422, 0]
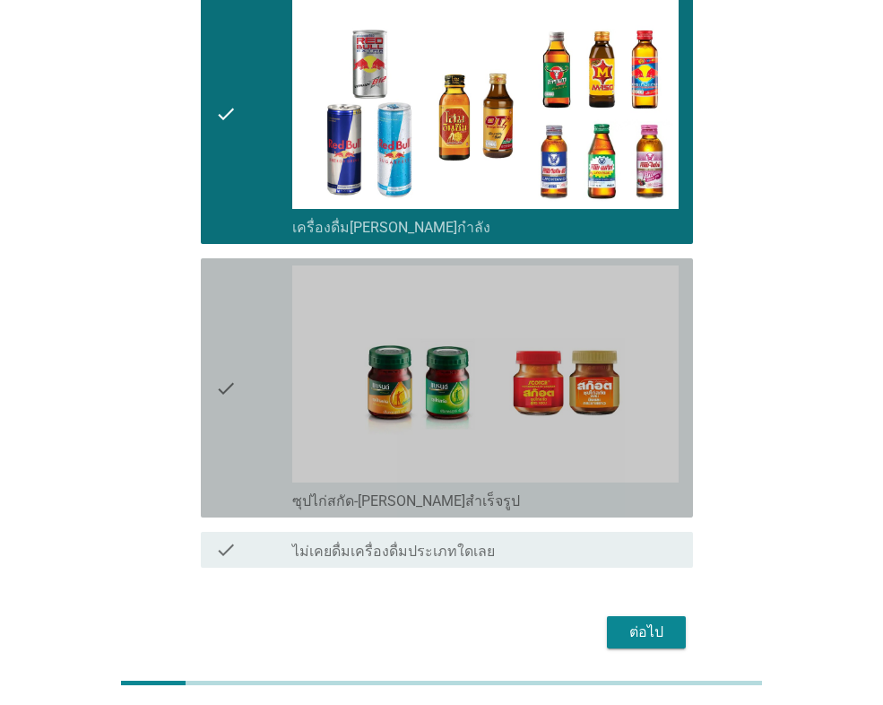
click at [247, 439] on div "check" at bounding box center [253, 387] width 77 height 245
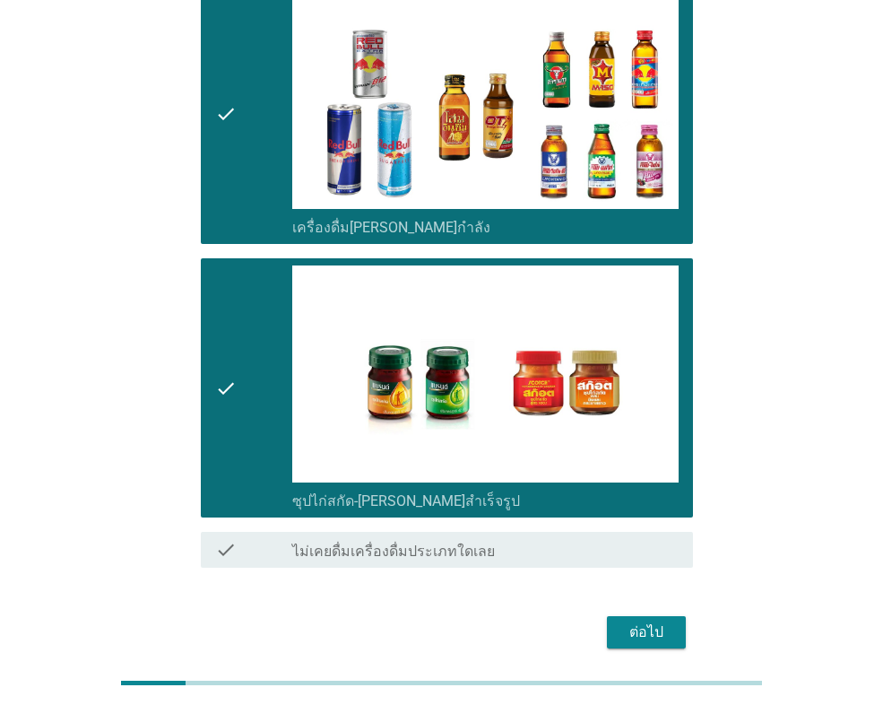
click at [631, 622] on div "ต่อไป" at bounding box center [647, 633] width 50 height 22
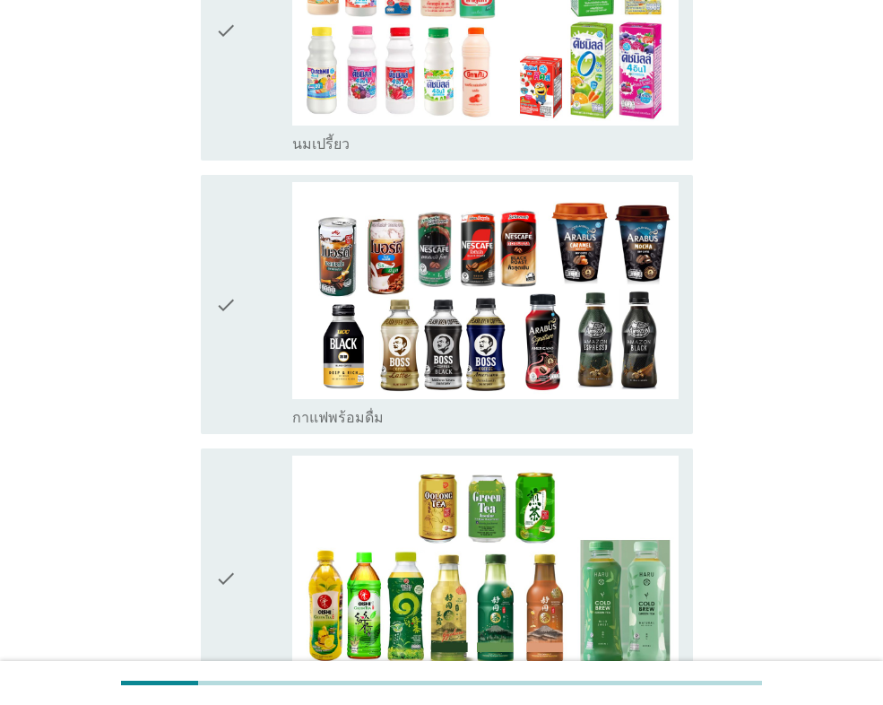
scroll to position [897, 0]
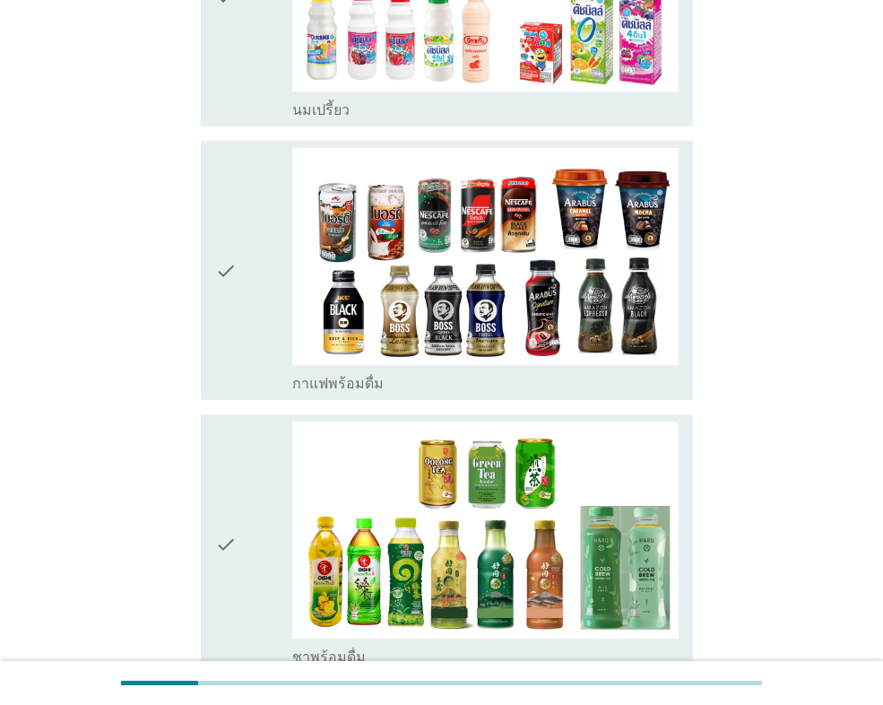
click at [244, 344] on div "check" at bounding box center [253, 270] width 77 height 245
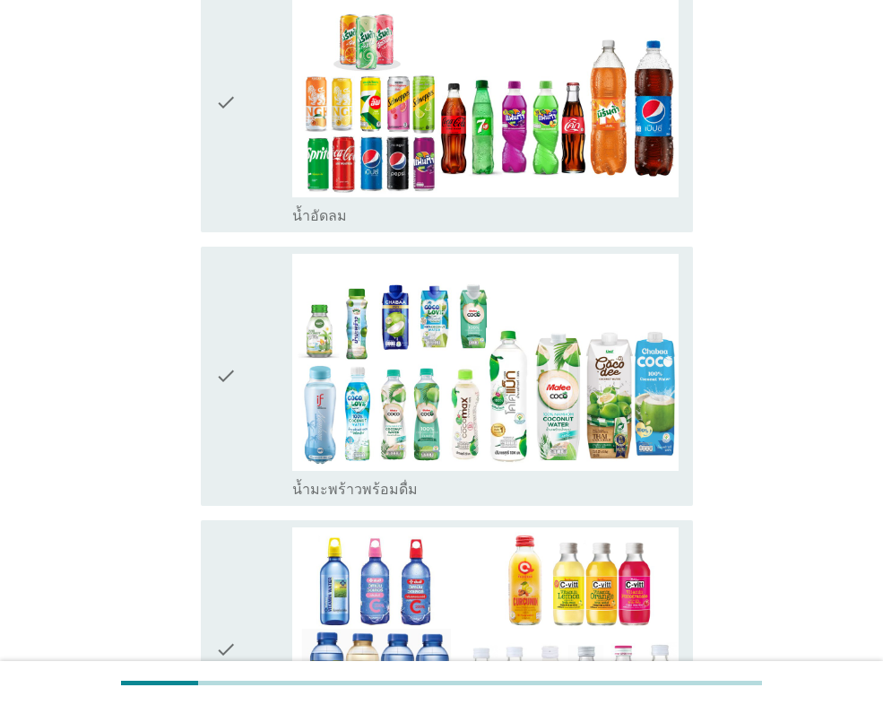
scroll to position [1614, 0]
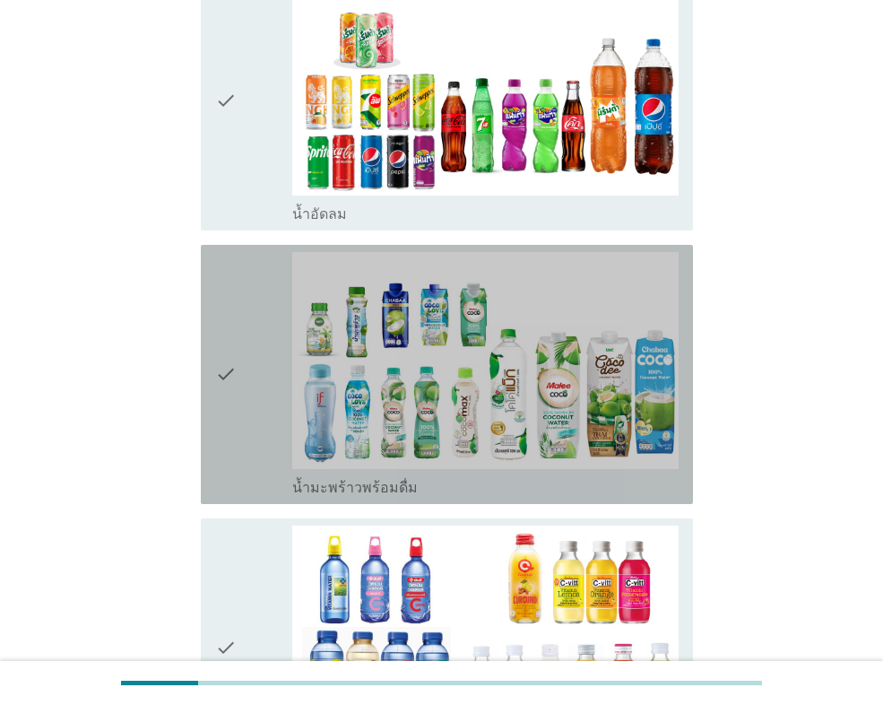
click at [237, 415] on icon "check" at bounding box center [226, 374] width 22 height 245
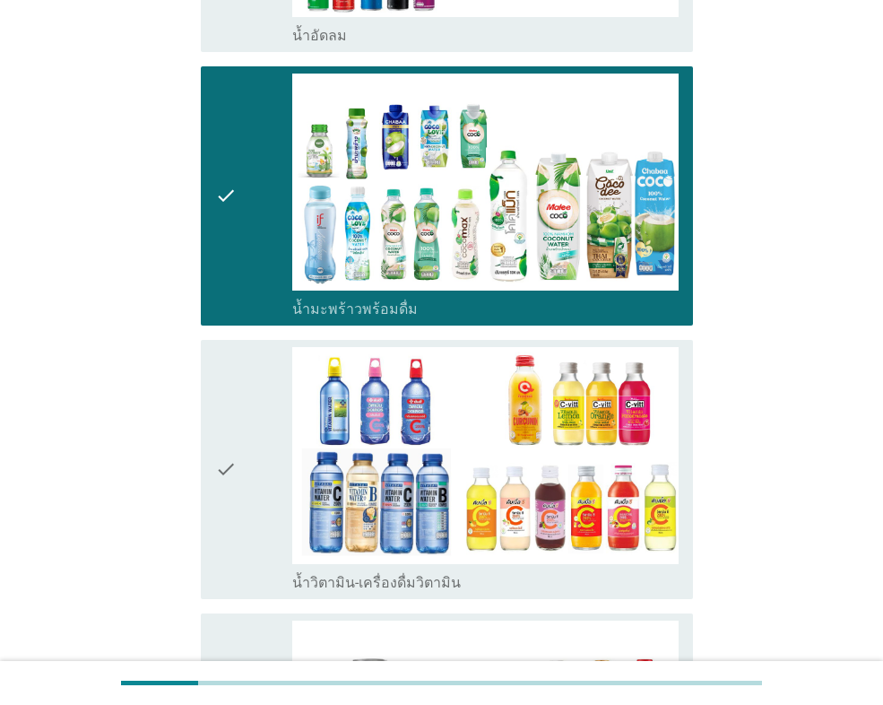
scroll to position [1794, 0]
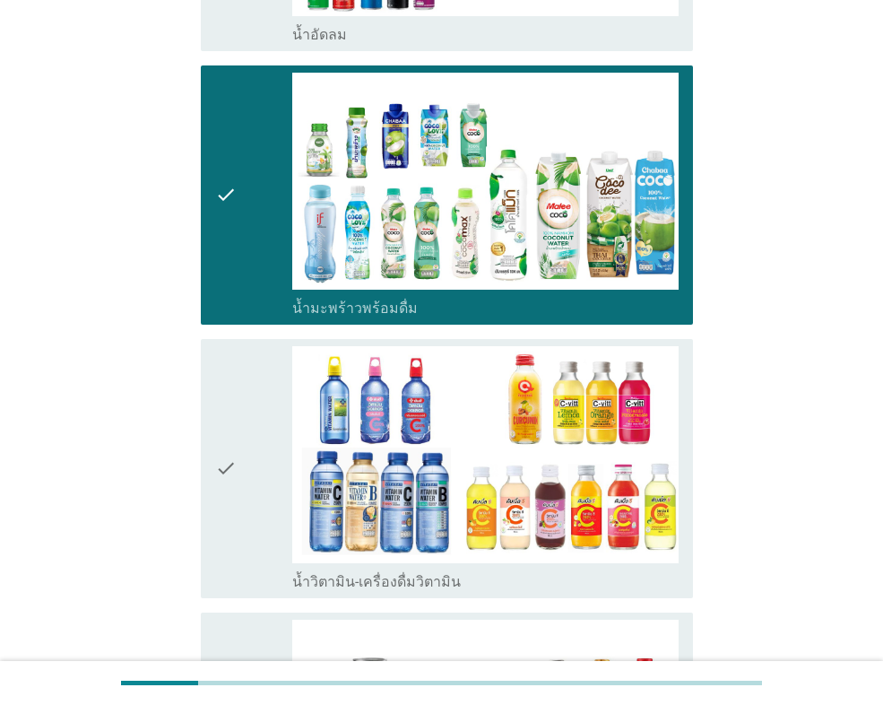
click at [237, 415] on icon "check" at bounding box center [226, 468] width 22 height 245
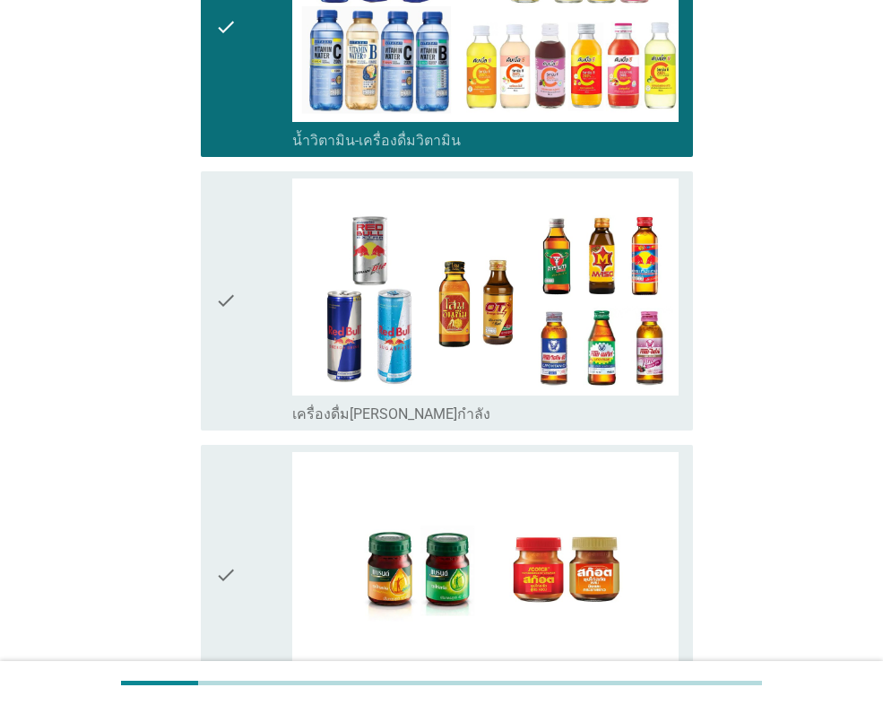
scroll to position [2242, 0]
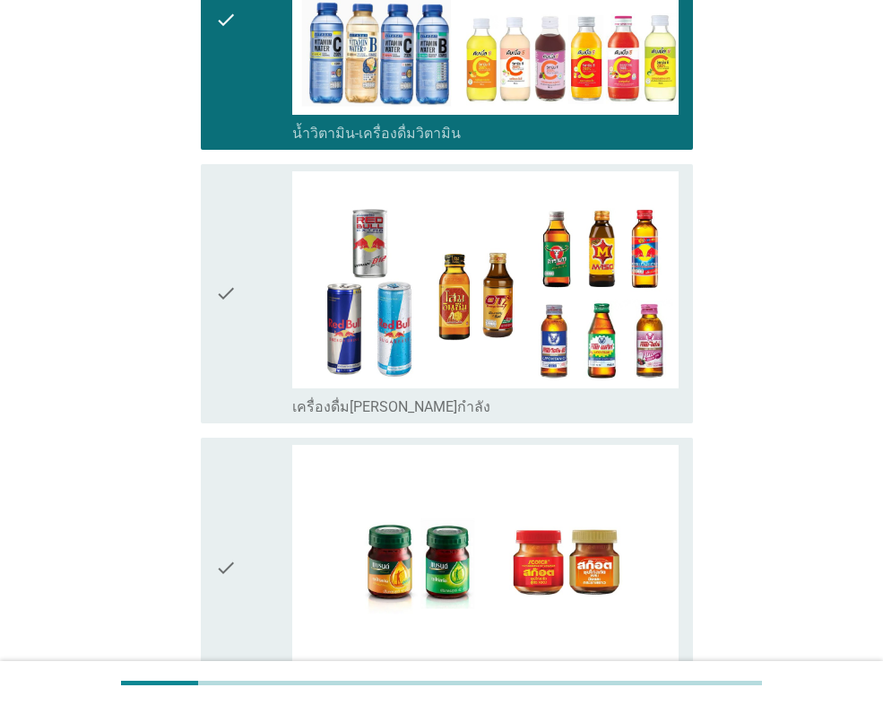
click at [234, 365] on icon "check" at bounding box center [226, 293] width 22 height 245
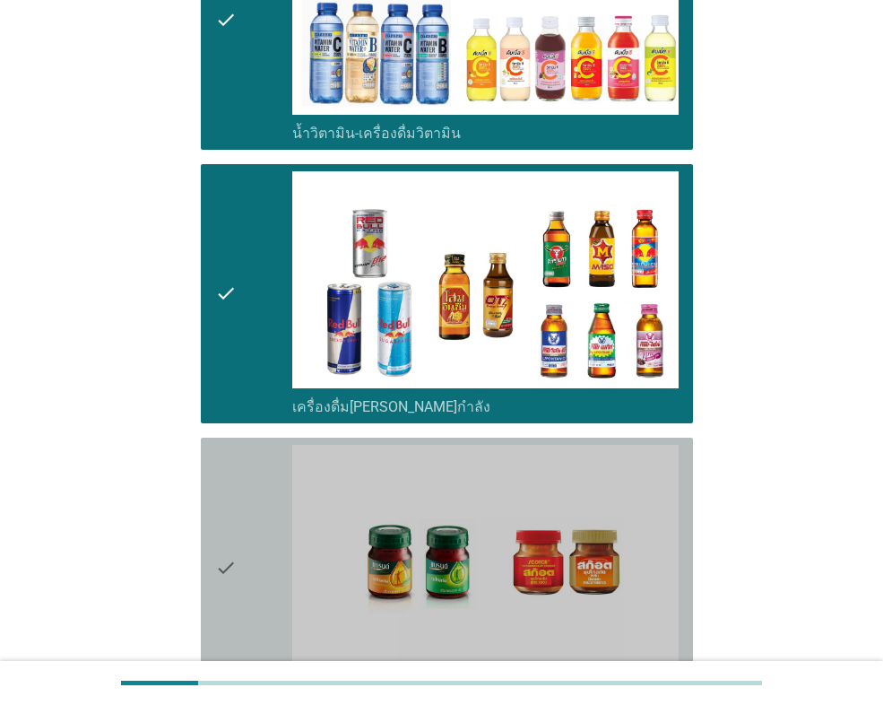
click at [248, 495] on div "check" at bounding box center [253, 567] width 77 height 245
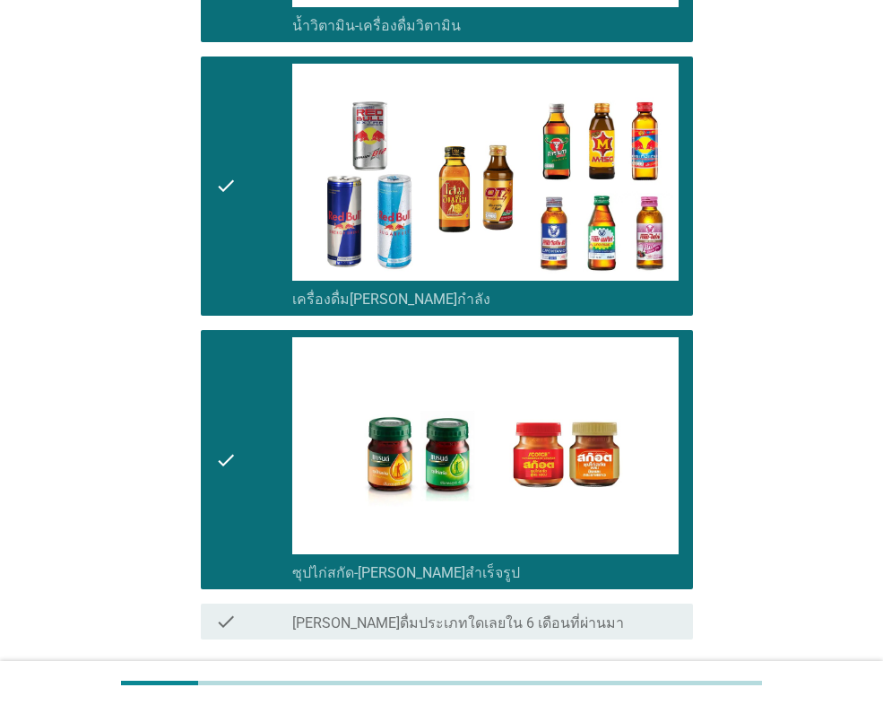
scroll to position [2494, 0]
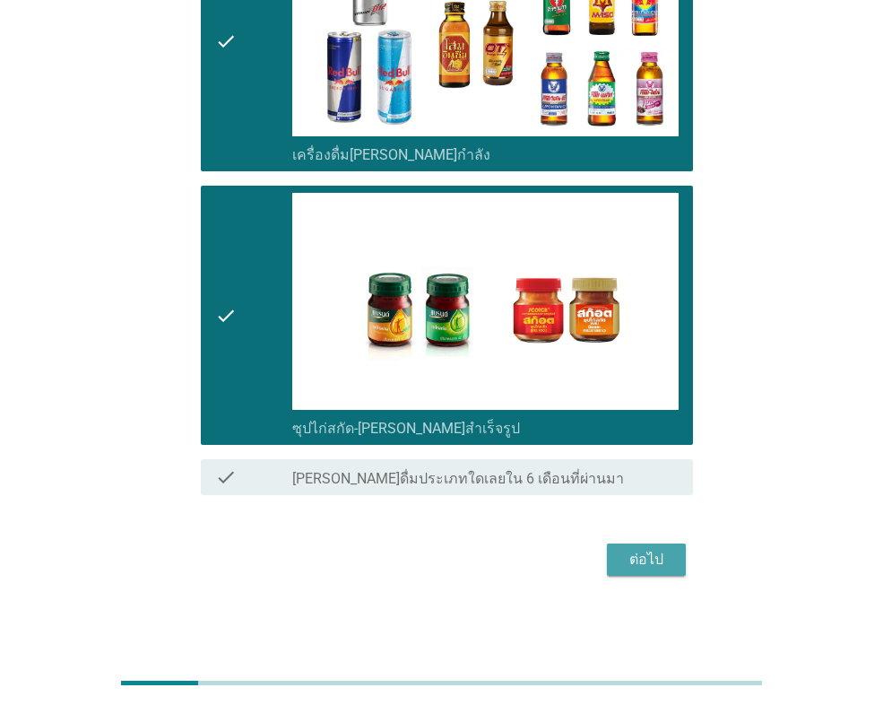
click at [629, 552] on div "ต่อไป" at bounding box center [647, 560] width 50 height 22
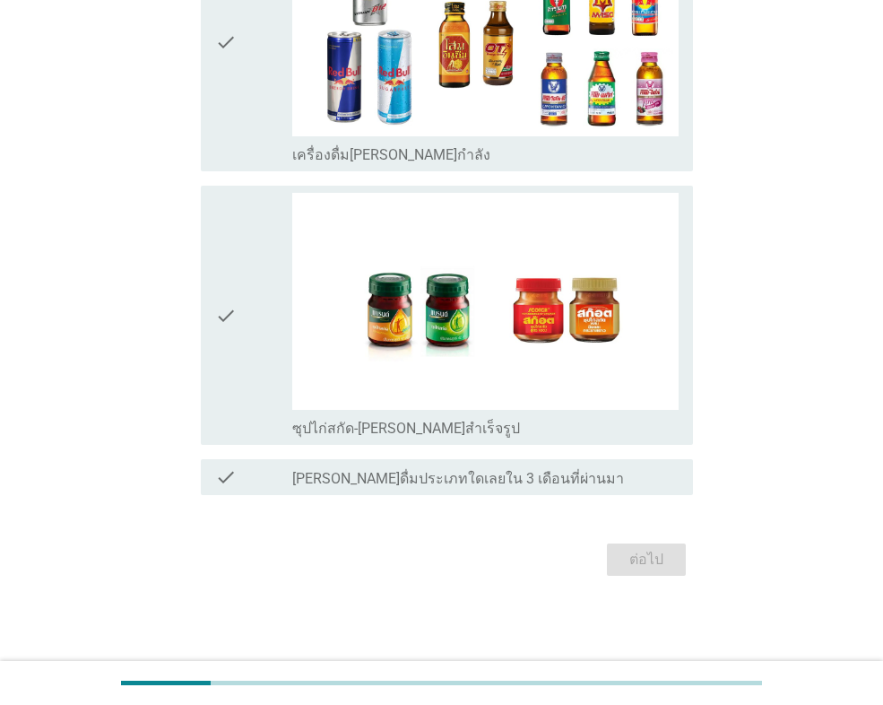
scroll to position [0, 0]
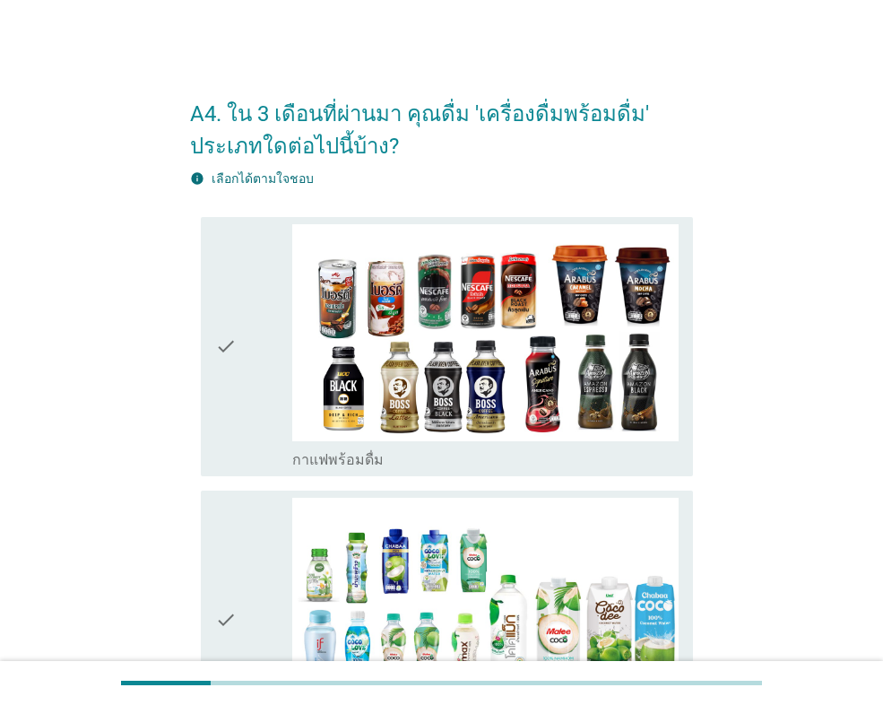
click at [254, 275] on div "check" at bounding box center [253, 346] width 77 height 245
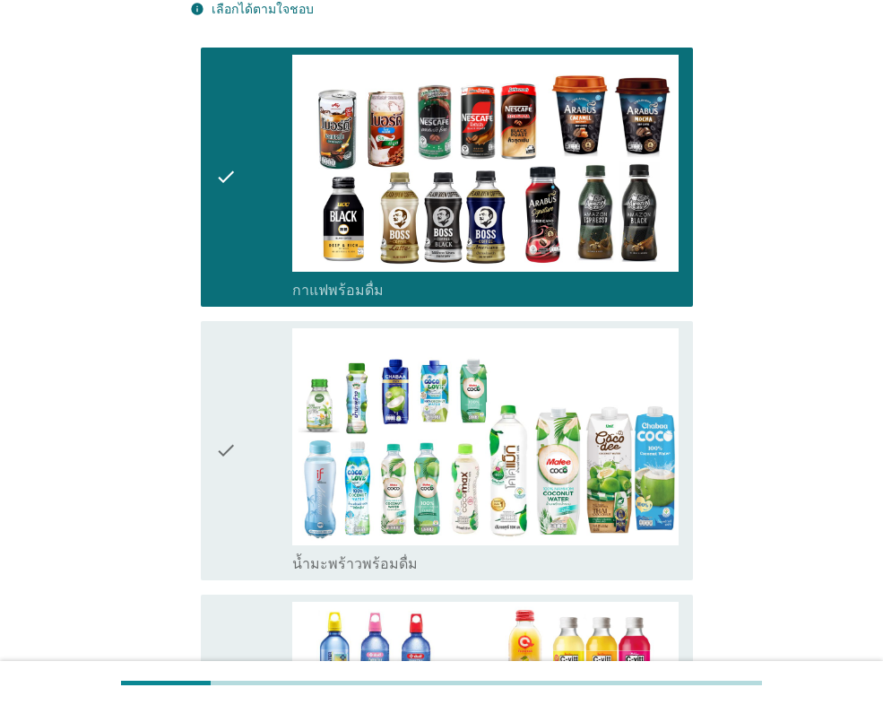
scroll to position [359, 0]
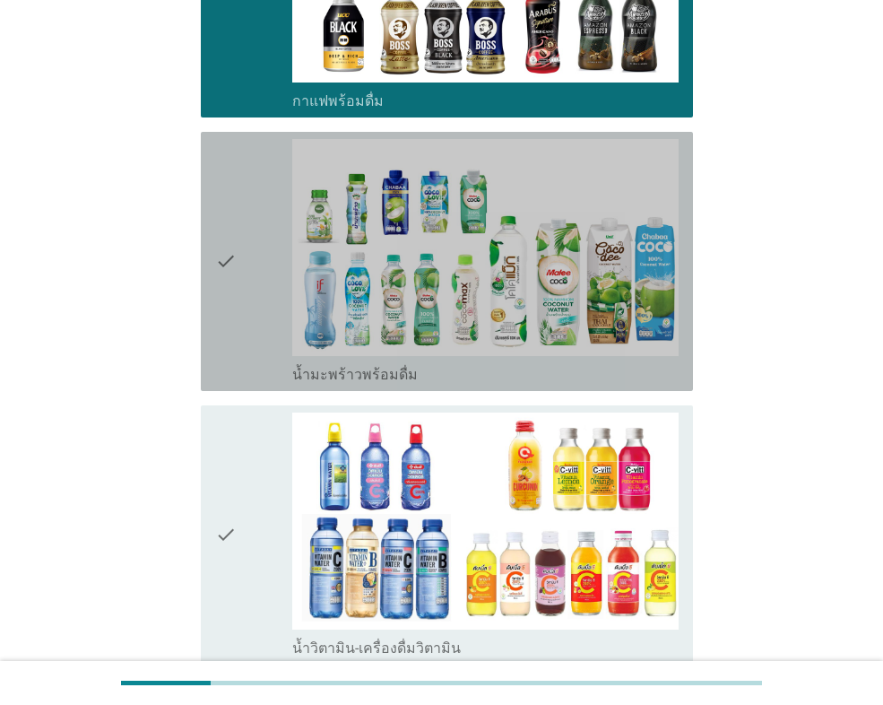
click at [254, 274] on div "check" at bounding box center [253, 261] width 77 height 245
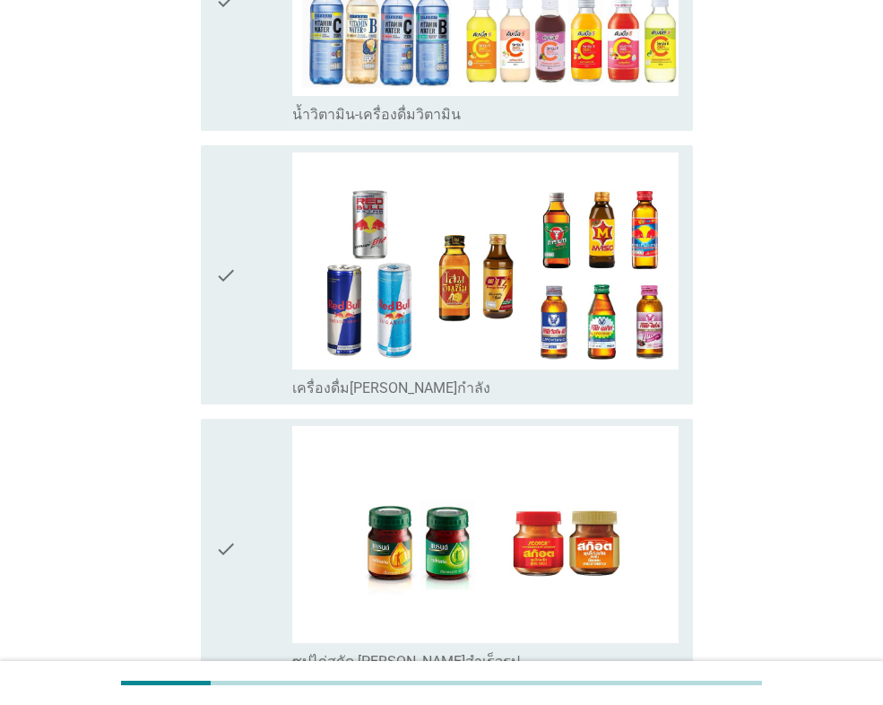
scroll to position [897, 0]
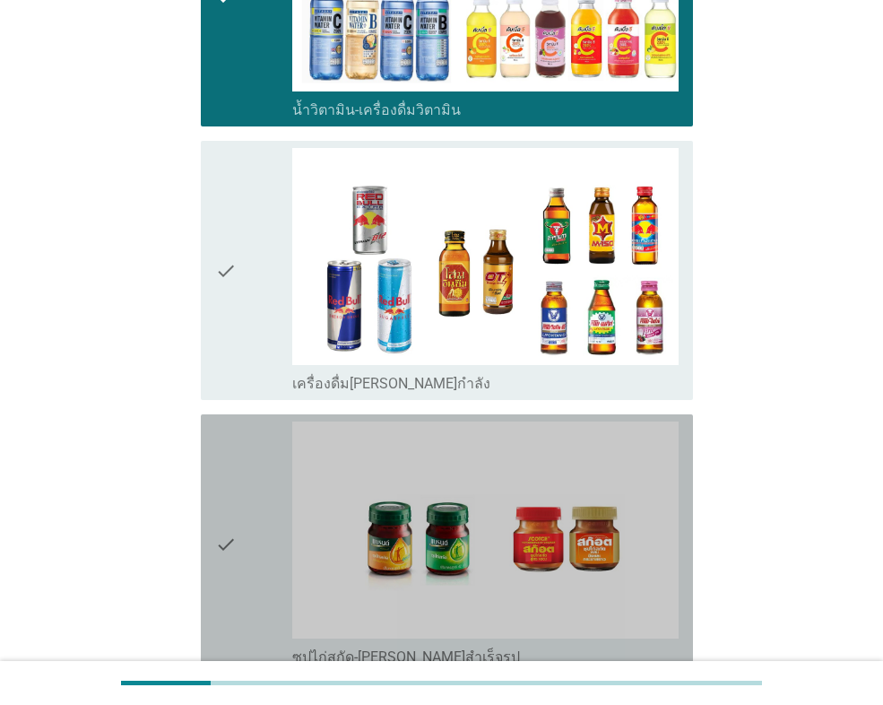
click at [233, 490] on icon "check" at bounding box center [226, 544] width 22 height 245
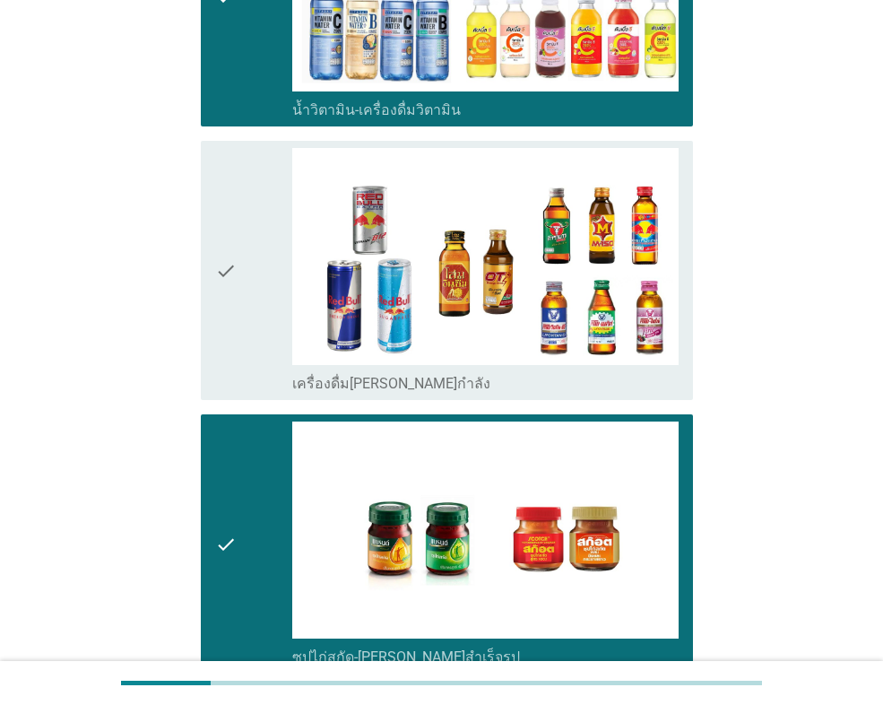
drag, startPoint x: 230, startPoint y: 349, endPoint x: 248, endPoint y: 357, distance: 20.5
click at [230, 348] on icon "check" at bounding box center [226, 270] width 22 height 245
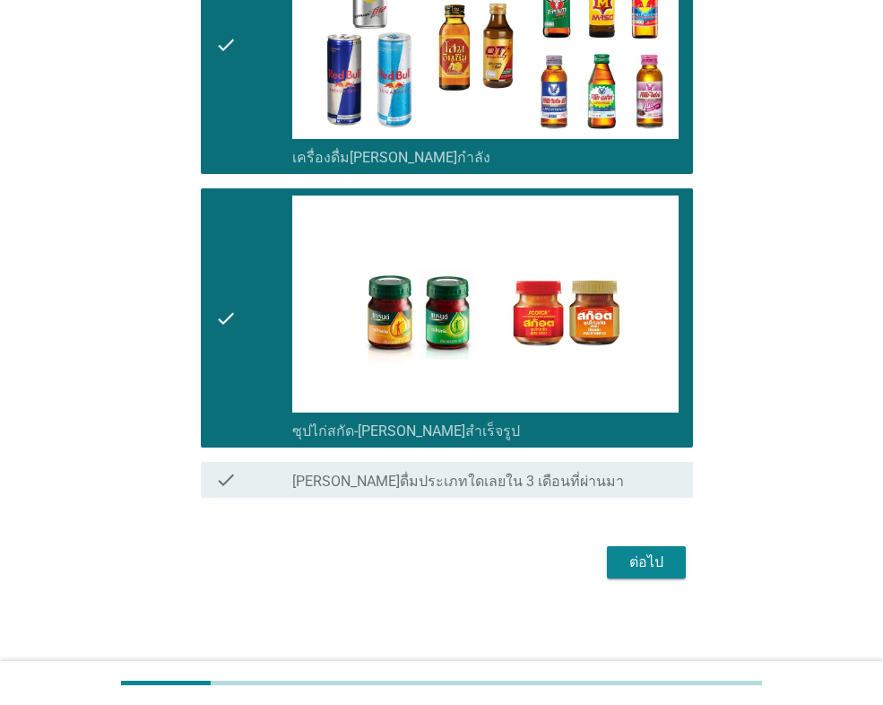
scroll to position [1126, 0]
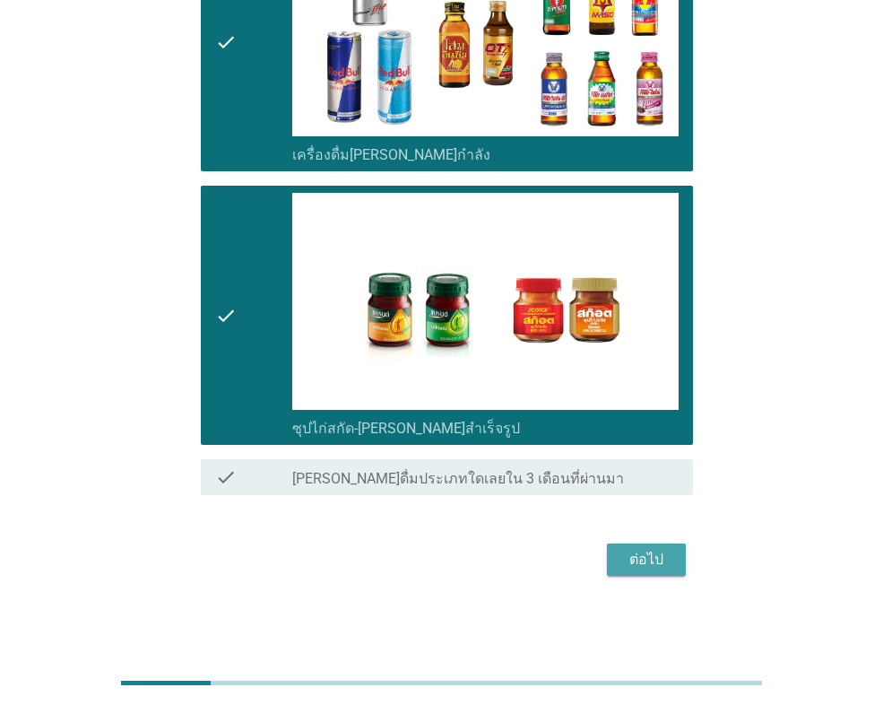
click at [657, 558] on div "ต่อไป" at bounding box center [647, 560] width 50 height 22
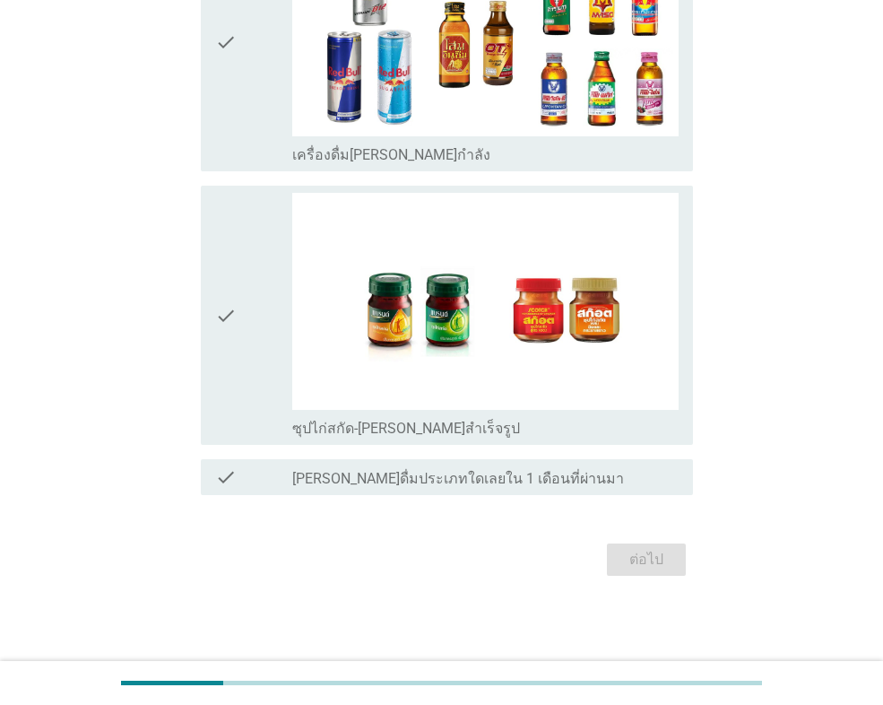
scroll to position [0, 0]
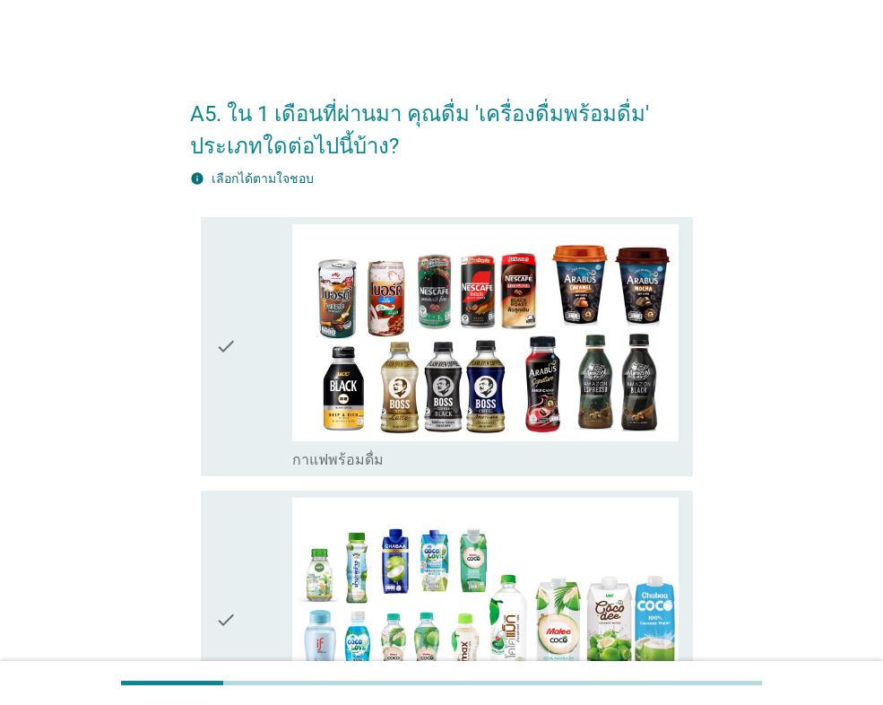
click at [226, 345] on icon "check" at bounding box center [226, 346] width 22 height 245
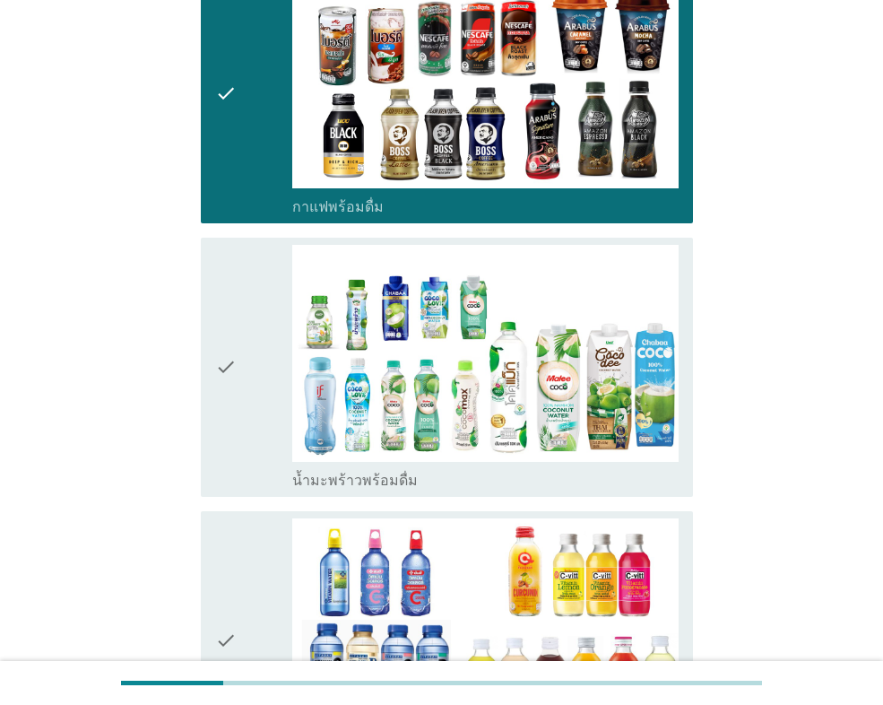
scroll to position [269, 0]
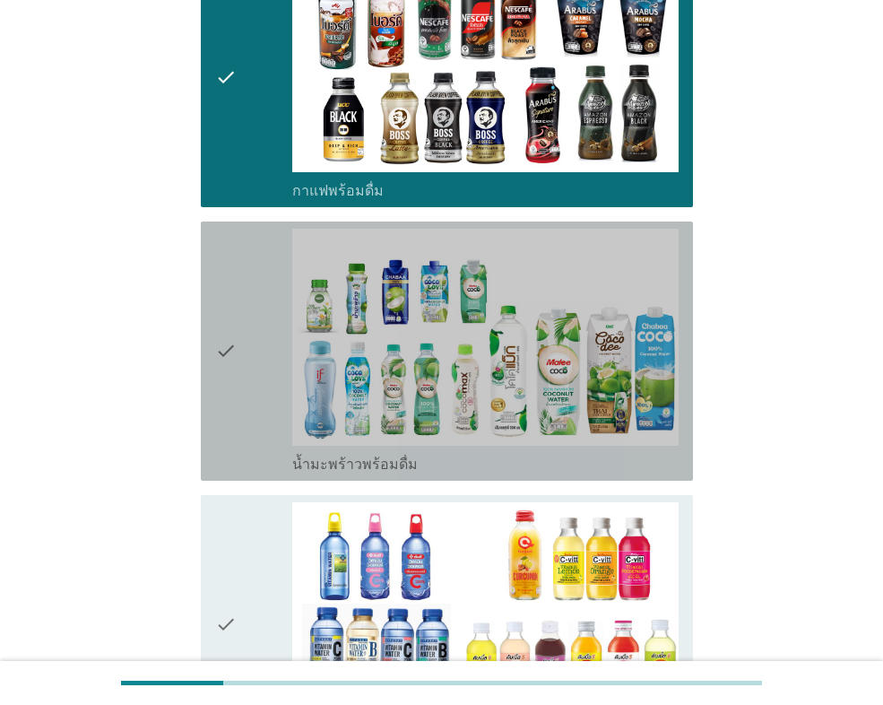
click at [243, 392] on div "check" at bounding box center [253, 351] width 77 height 245
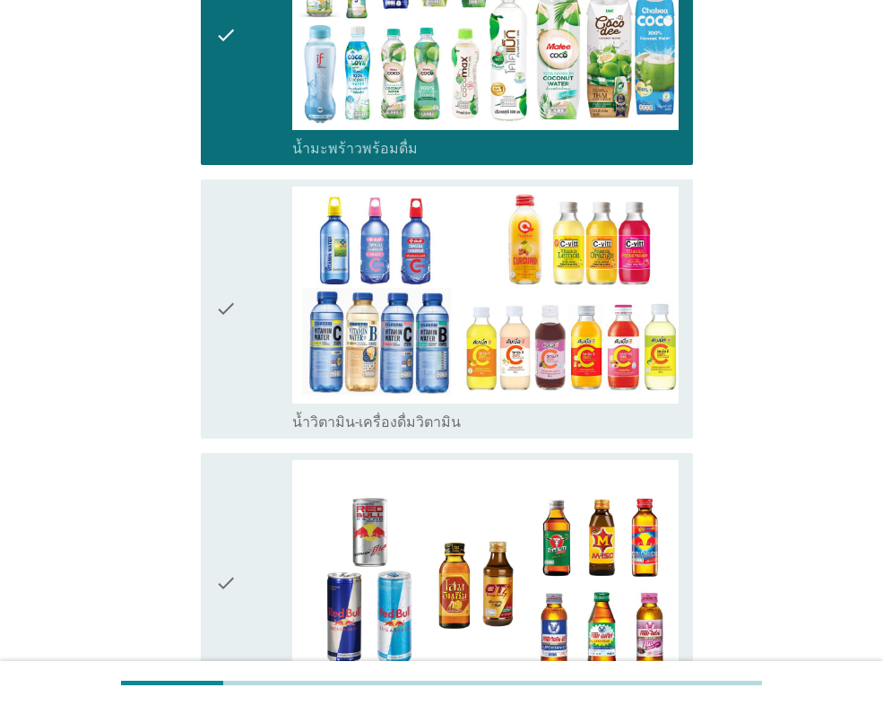
scroll to position [628, 0]
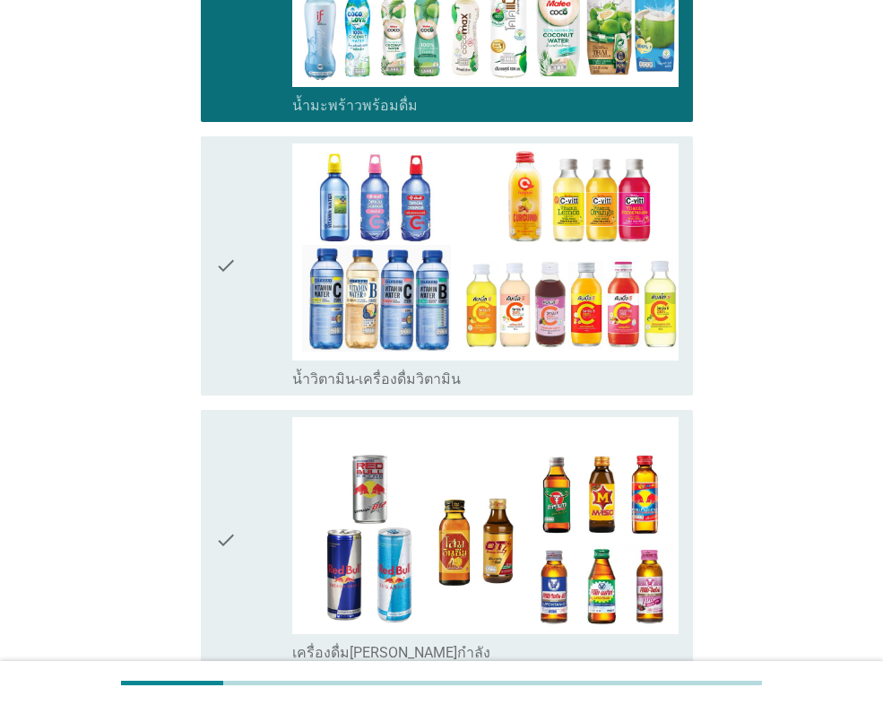
click at [221, 324] on icon "check" at bounding box center [226, 265] width 22 height 245
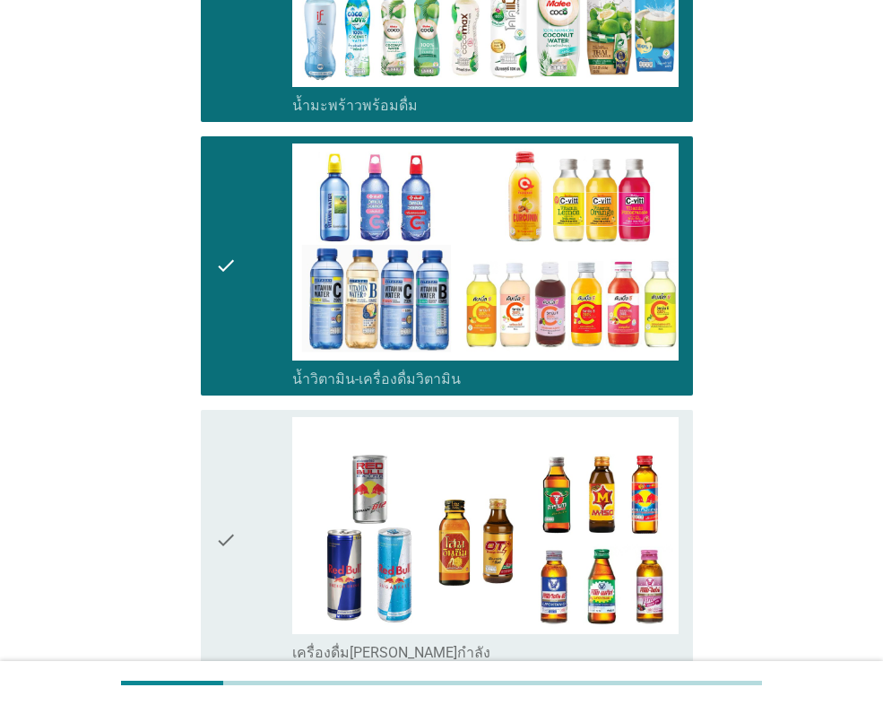
click at [230, 468] on icon "check" at bounding box center [226, 539] width 22 height 245
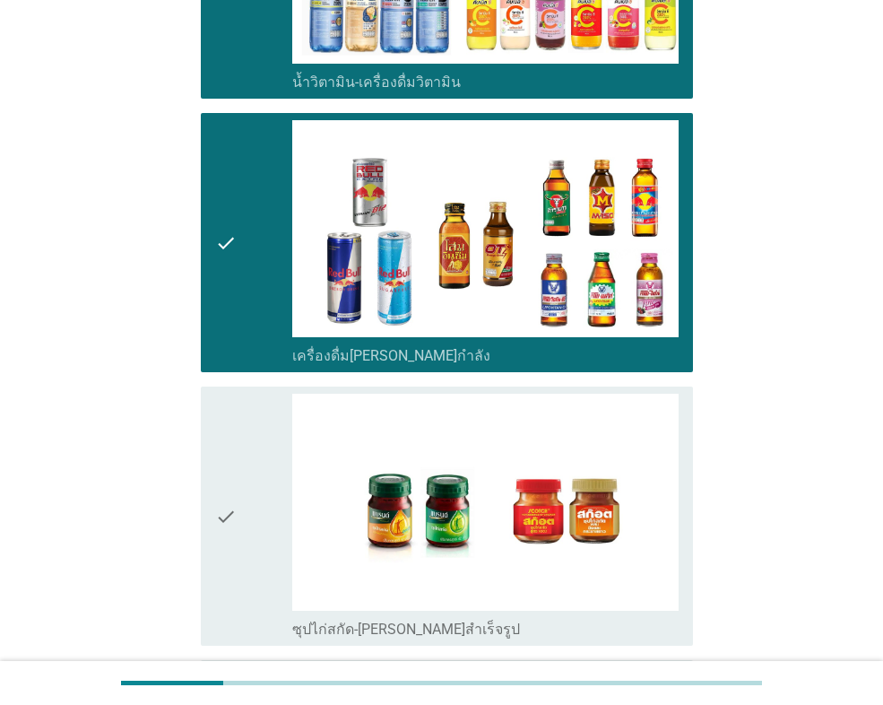
scroll to position [987, 0]
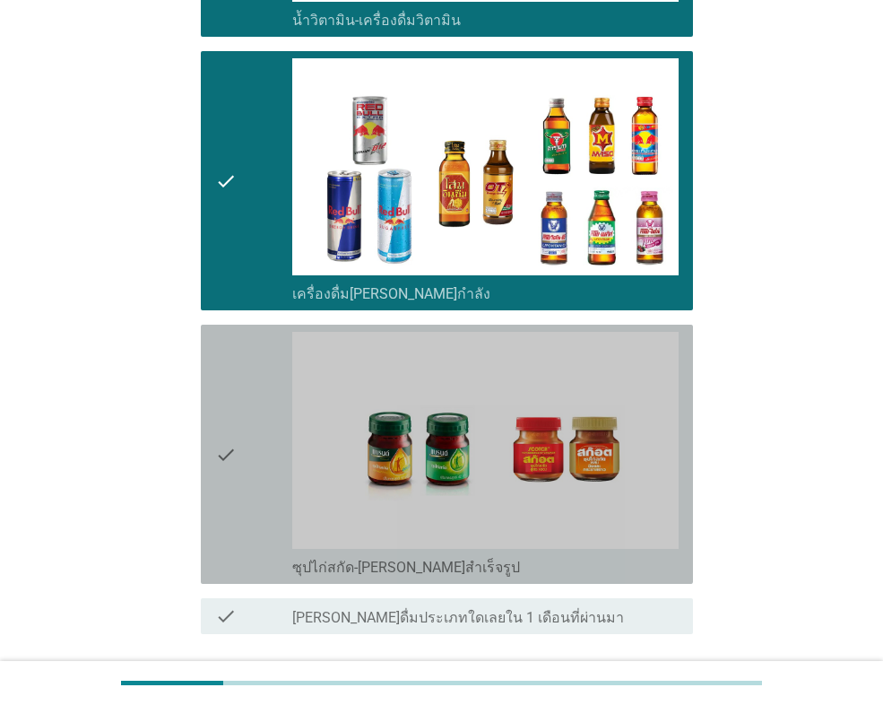
click at [228, 474] on icon "check" at bounding box center [226, 454] width 22 height 245
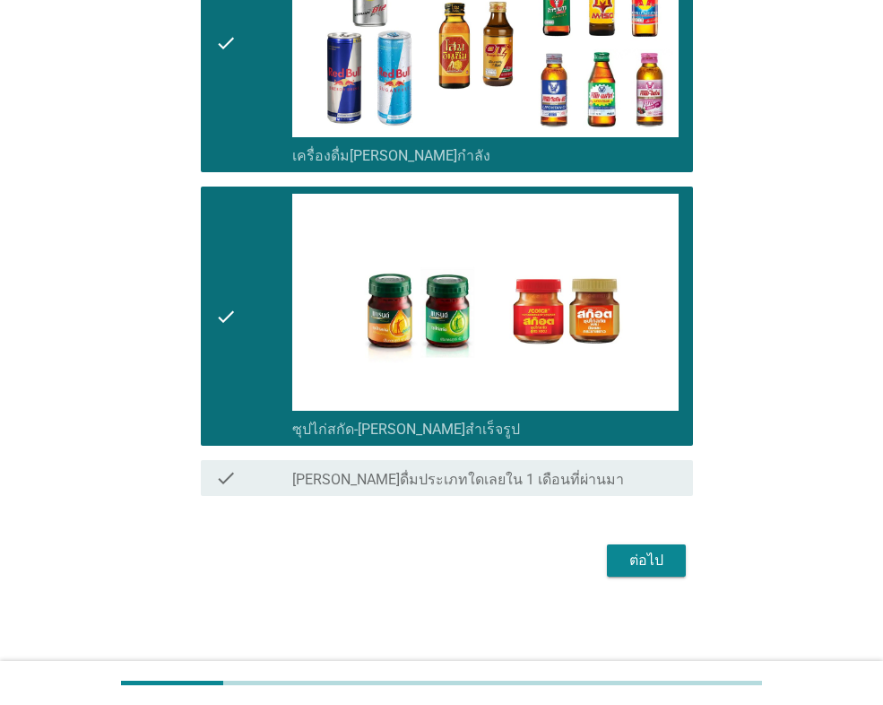
scroll to position [1126, 0]
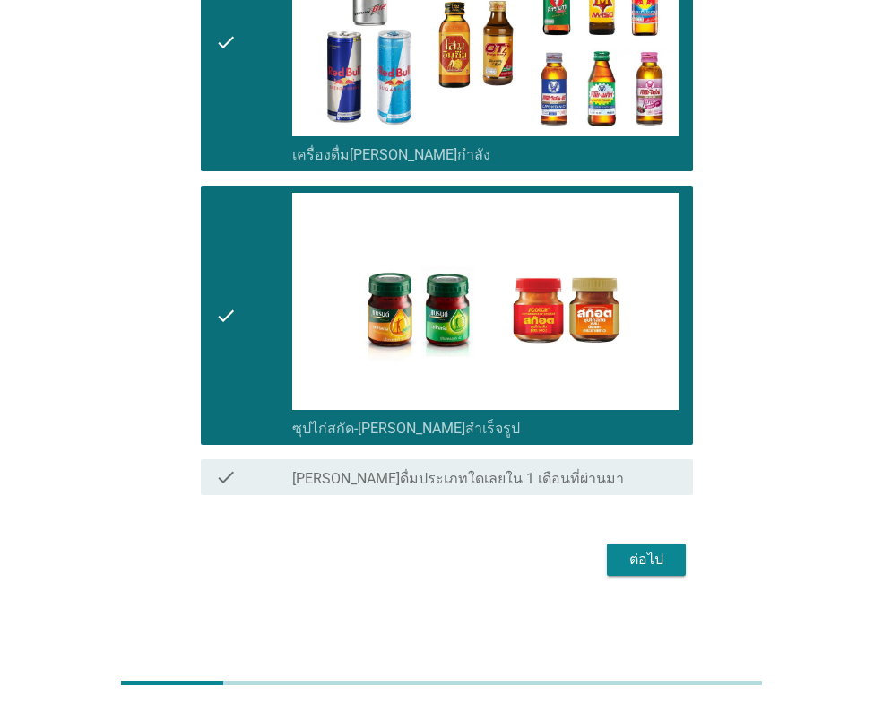
click at [648, 555] on div "ต่อไป" at bounding box center [647, 560] width 50 height 22
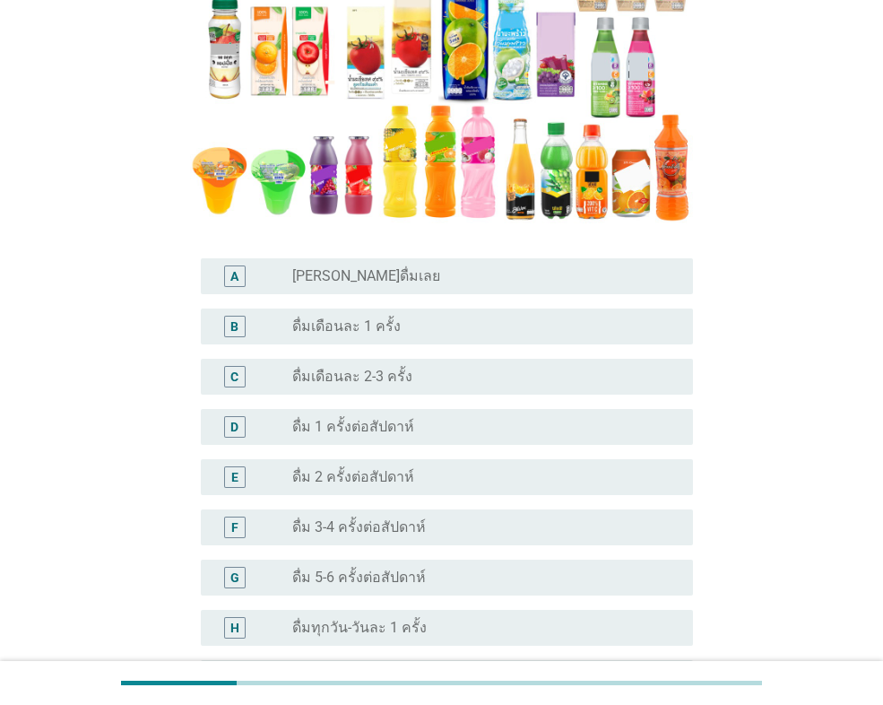
scroll to position [359, 0]
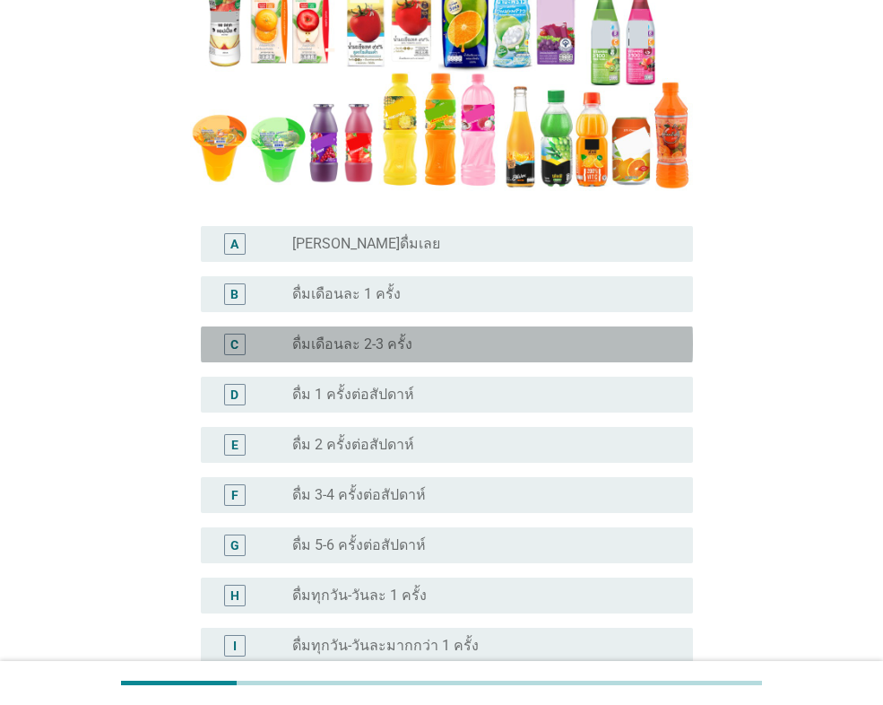
click at [239, 340] on div "C" at bounding box center [235, 345] width 22 height 22
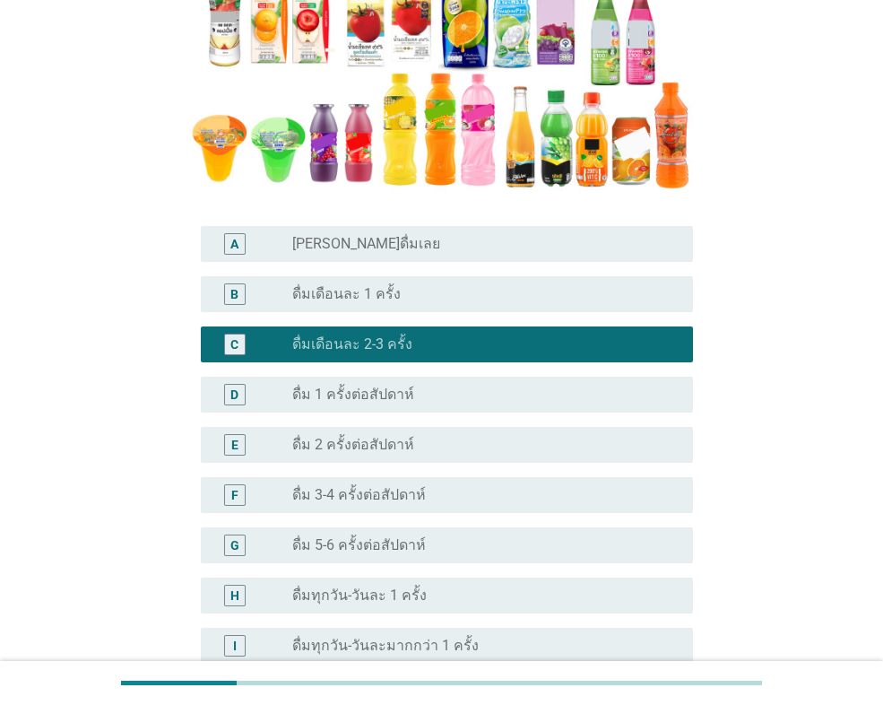
click at [239, 341] on div "C" at bounding box center [235, 345] width 22 height 22
click at [231, 448] on div "E" at bounding box center [234, 444] width 7 height 19
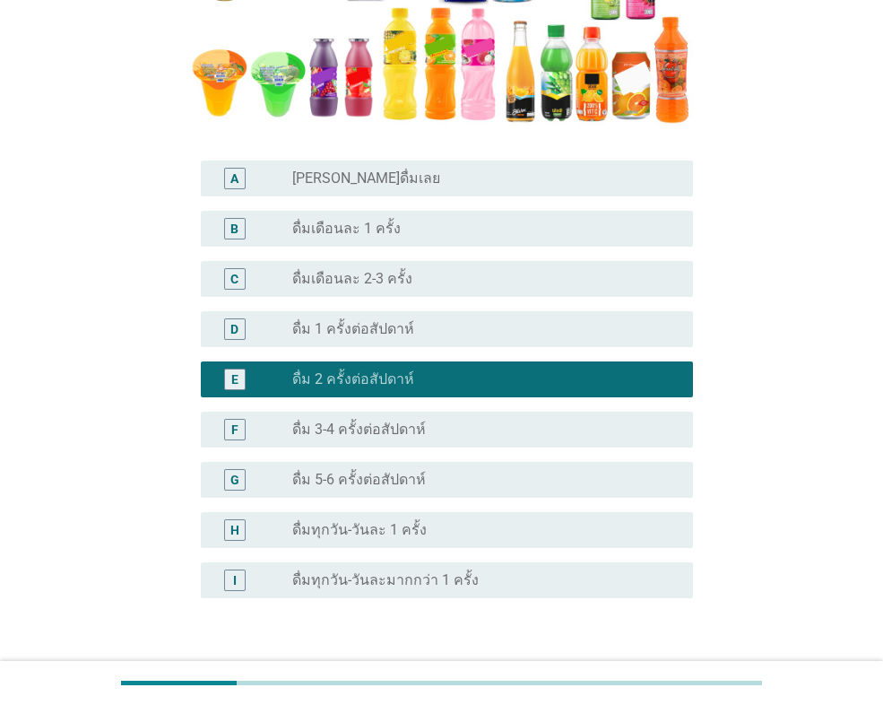
scroll to position [548, 0]
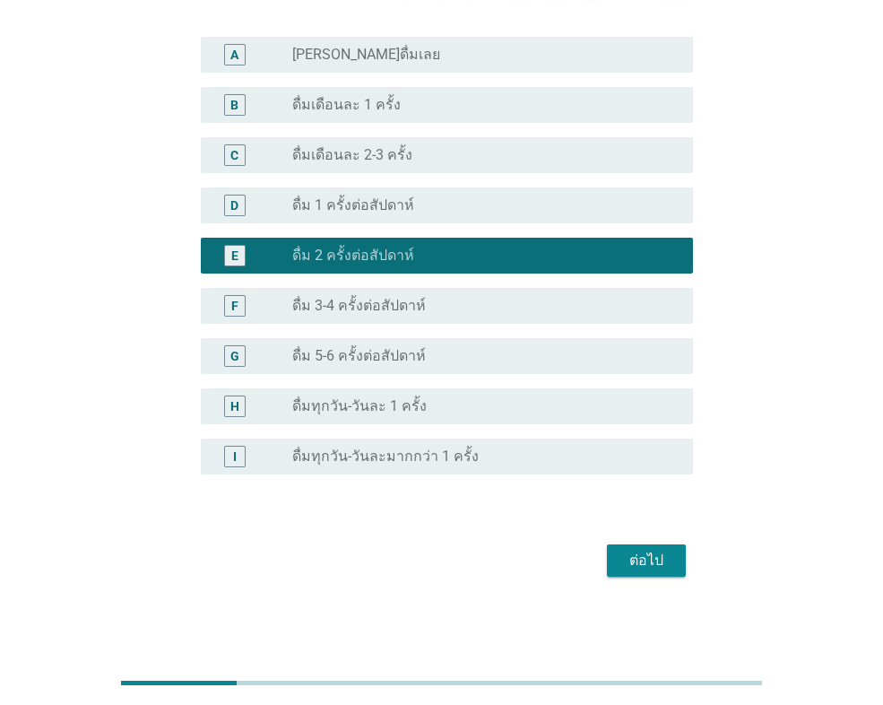
click at [638, 560] on div "ต่อไป" at bounding box center [647, 561] width 50 height 22
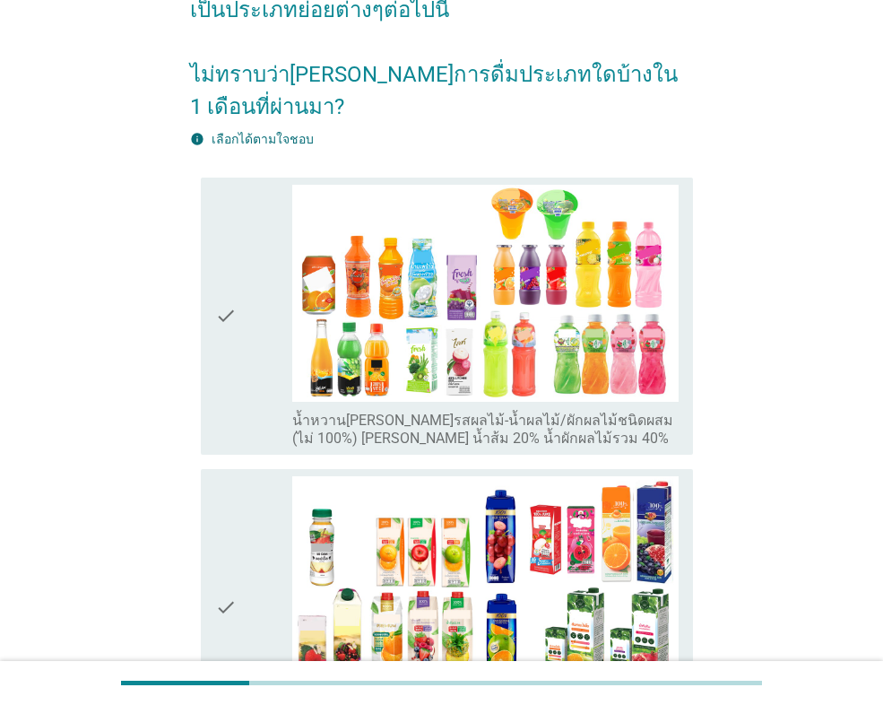
scroll to position [179, 0]
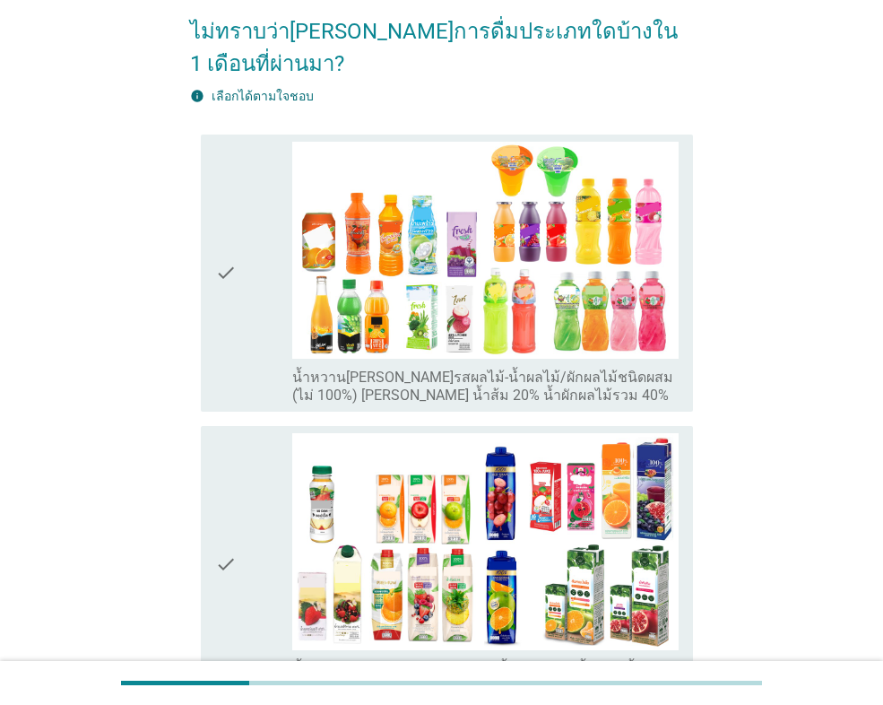
click at [206, 344] on div "check check_box_outline_blank น้ำหวาน[PERSON_NAME]รสผลไม้-น้ำผลไม้/ผักผลไม้ชนิด…" at bounding box center [447, 273] width 492 height 277
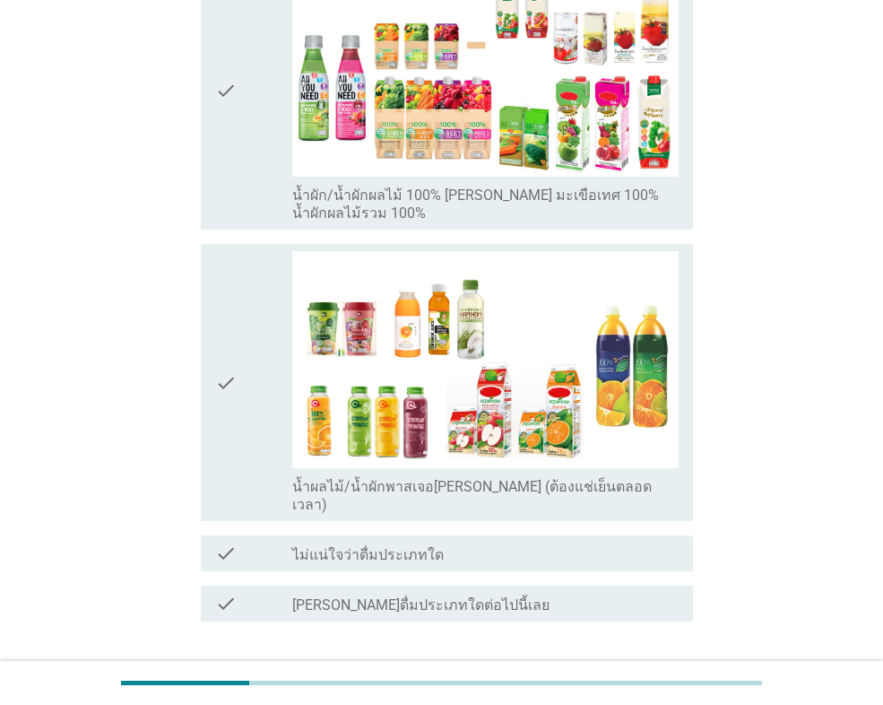
scroll to position [1003, 0]
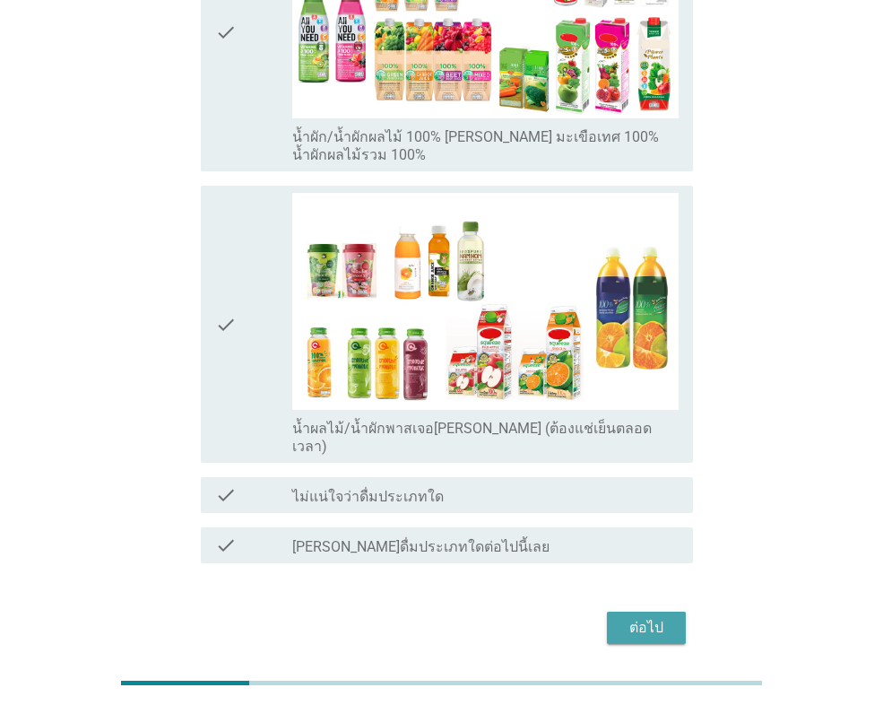
click at [660, 617] on div "ต่อไป" at bounding box center [647, 628] width 50 height 22
